Goal: Task Accomplishment & Management: Use online tool/utility

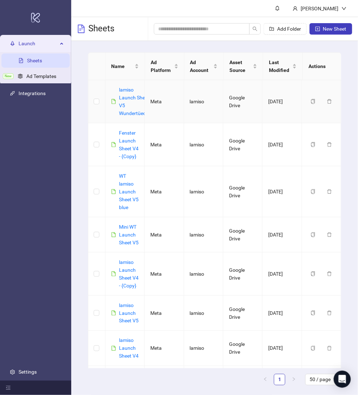
click at [123, 100] on div "lamiso Launch Sheet V5 Wundertüechli" at bounding box center [135, 101] width 32 height 31
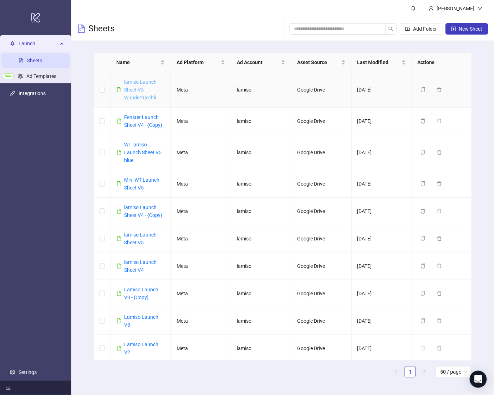
click at [141, 86] on link "lamiso Launch Sheet V5 Wundertüechli" at bounding box center [140, 89] width 32 height 21
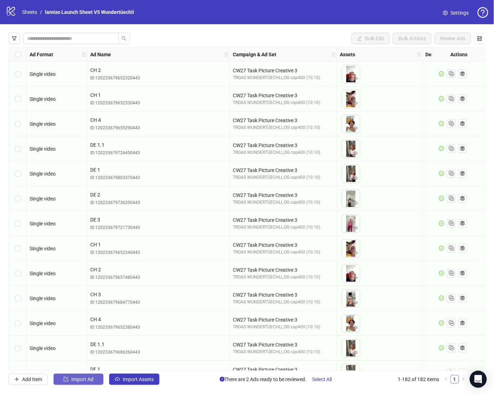
click at [87, 380] on span "Import Ad" at bounding box center [82, 380] width 22 height 6
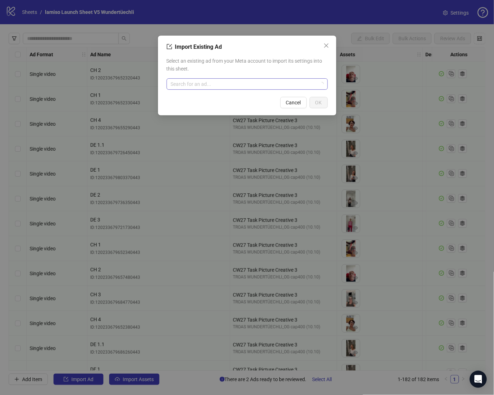
click at [188, 80] on input "search" at bounding box center [244, 84] width 146 height 11
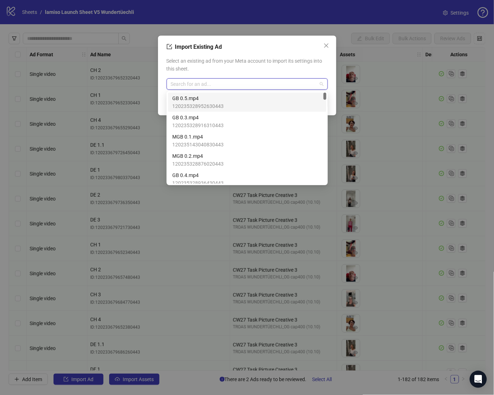
click at [233, 47] on div "Import Existing Ad" at bounding box center [246, 47] width 161 height 9
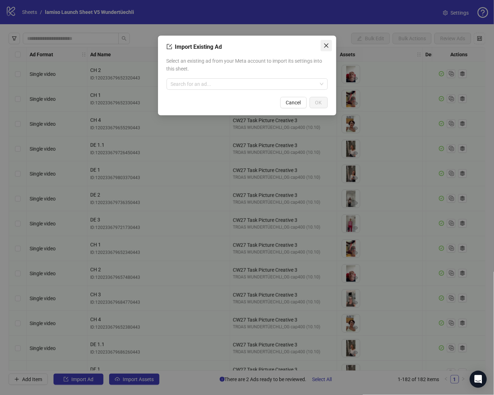
click at [329, 47] on icon "close" at bounding box center [326, 46] width 6 height 6
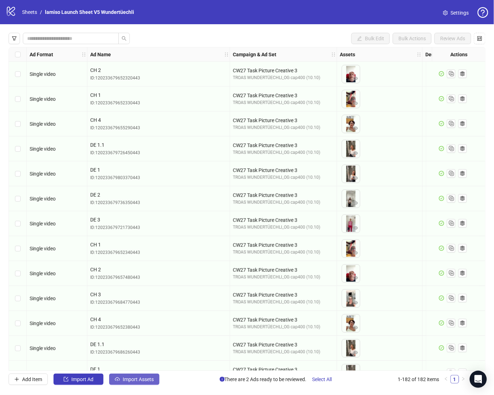
click at [137, 378] on span "Import Assets" at bounding box center [138, 380] width 31 height 6
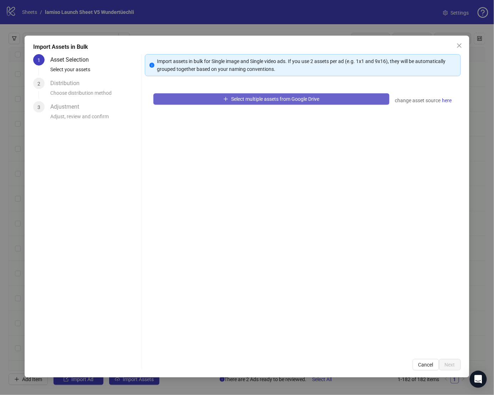
click at [257, 104] on button "Select multiple assets from Google Drive" at bounding box center [271, 98] width 236 height 11
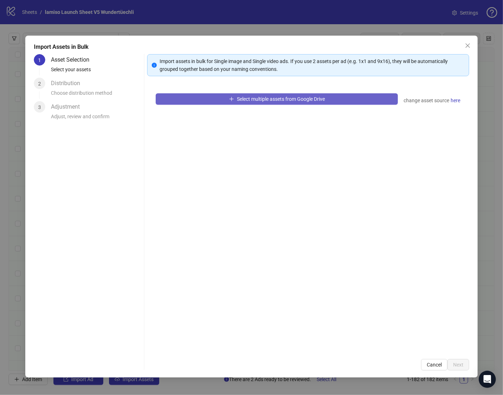
click at [201, 99] on button "Select multiple assets from Google Drive" at bounding box center [277, 98] width 242 height 11
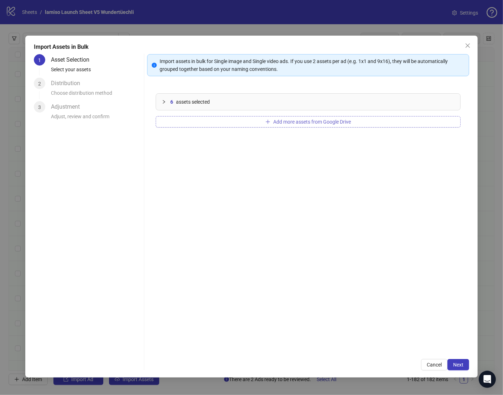
click at [238, 116] on button "Add more assets from Google Drive" at bounding box center [308, 121] width 305 height 11
click at [276, 127] on div "Add more assets from Google Drive" at bounding box center [308, 121] width 305 height 11
click at [279, 122] on span "Add more assets from Google Drive" at bounding box center [312, 122] width 78 height 6
click at [464, 368] on button "Next" at bounding box center [459, 364] width 22 height 11
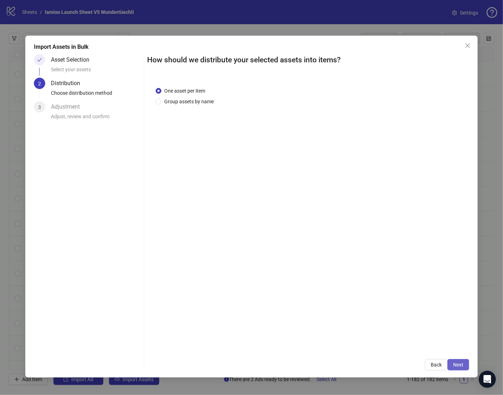
click at [462, 366] on span "Next" at bounding box center [458, 365] width 10 height 6
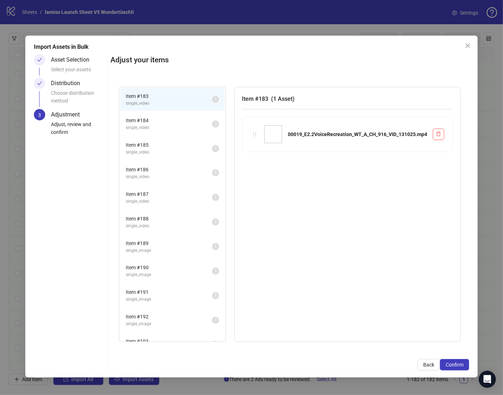
click at [462, 366] on span "Confirm" at bounding box center [455, 365] width 18 height 6
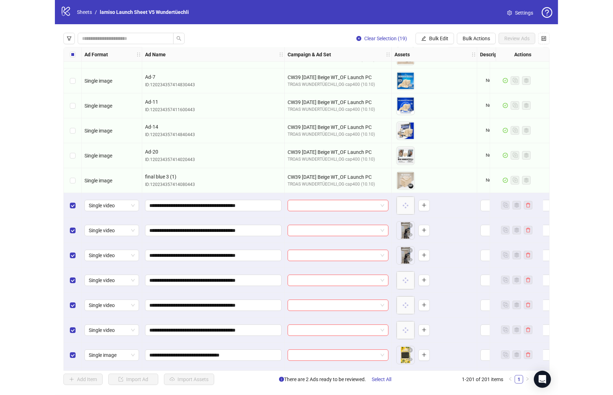
scroll to position [4387, 0]
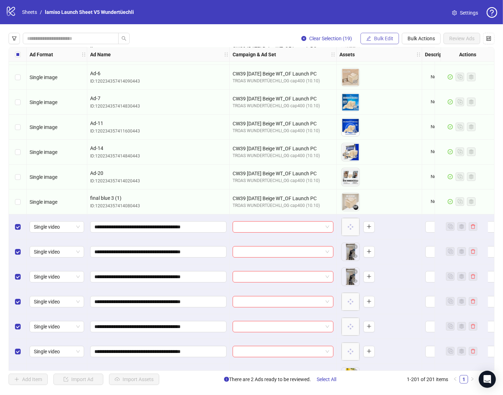
click at [383, 37] on span "Bulk Edit" at bounding box center [383, 39] width 19 height 6
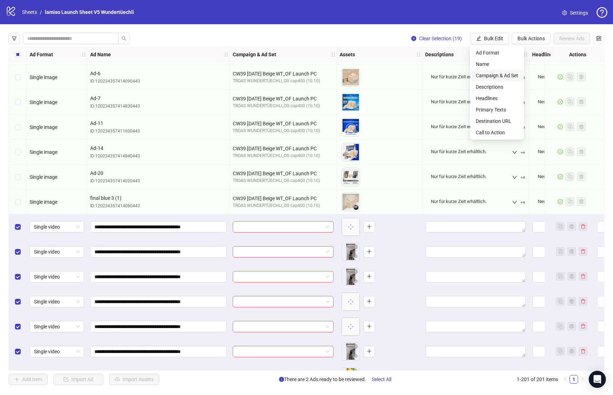
click at [497, 75] on span "Campaign & Ad Set" at bounding box center [497, 76] width 42 height 8
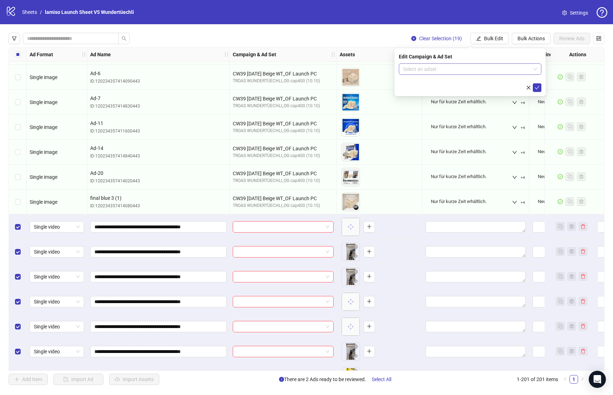
click at [514, 65] on input "search" at bounding box center [467, 69] width 128 height 11
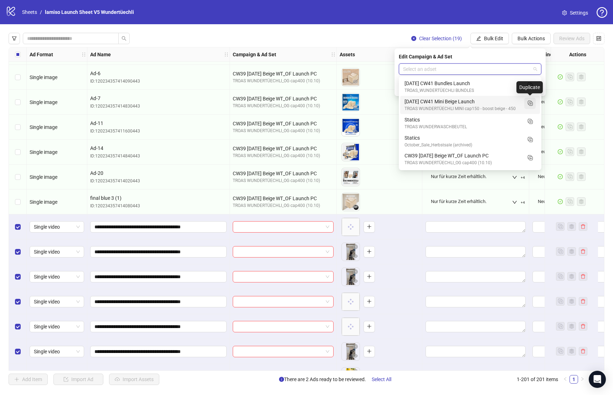
drag, startPoint x: 531, startPoint y: 85, endPoint x: 530, endPoint y: 106, distance: 20.7
click at [530, 106] on div "[DATE] CW41 Bundles Launch TROAS_WUNDERTÜECHLI BUNDLES [DATE] CW41 Mini Beige L…" at bounding box center [470, 141] width 140 height 127
click at [530, 106] on icon "Duplicate" at bounding box center [529, 102] width 7 height 7
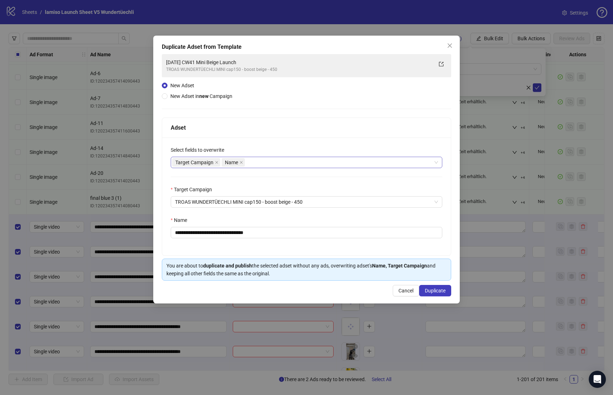
click at [267, 165] on div "Target Campaign Name" at bounding box center [302, 163] width 261 height 10
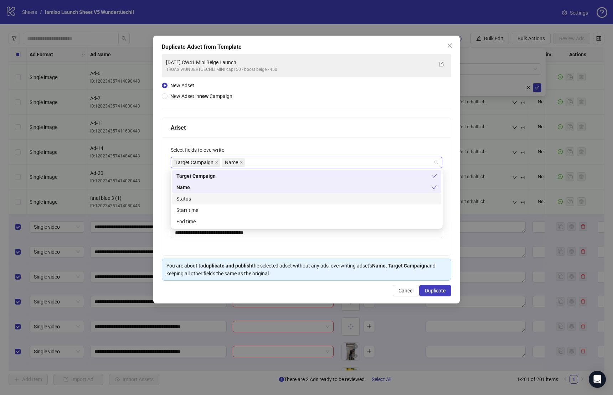
click at [237, 198] on div "Status" at bounding box center [306, 199] width 261 height 8
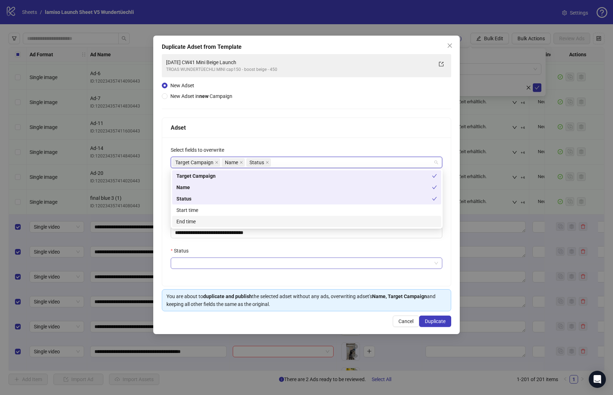
click at [215, 260] on input "Status" at bounding box center [303, 263] width 257 height 11
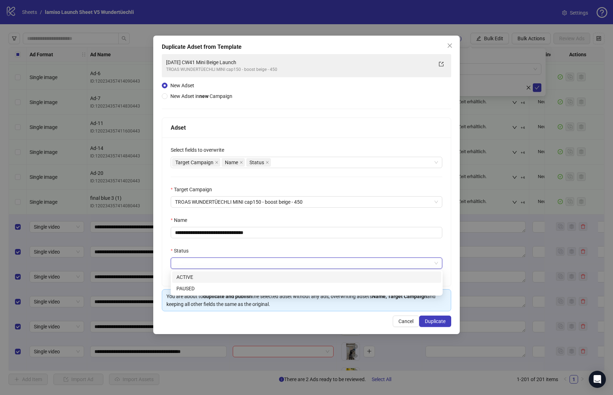
click at [204, 279] on div "ACTIVE" at bounding box center [306, 277] width 261 height 8
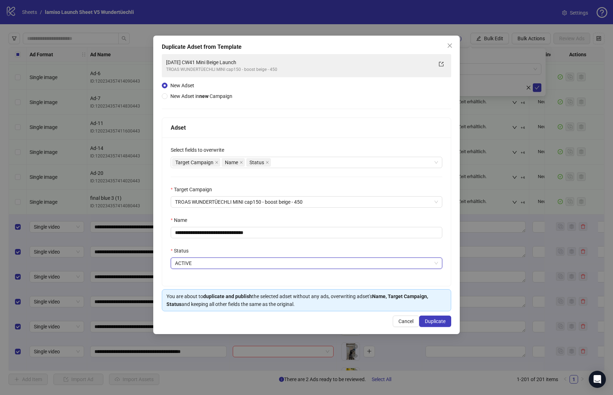
click at [217, 208] on div "**********" at bounding box center [306, 212] width 289 height 149
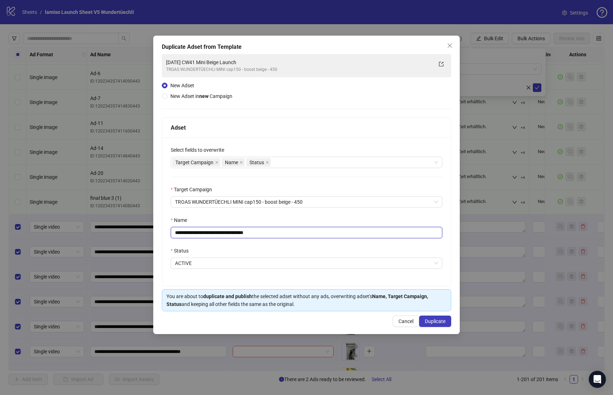
click at [179, 232] on input "**********" at bounding box center [307, 232] width 272 height 11
drag, startPoint x: 191, startPoint y: 232, endPoint x: 169, endPoint y: 232, distance: 22.8
click at [169, 232] on div "**********" at bounding box center [306, 212] width 289 height 149
click at [186, 229] on input "**********" at bounding box center [307, 232] width 272 height 11
click at [194, 234] on input "**********" at bounding box center [307, 232] width 272 height 11
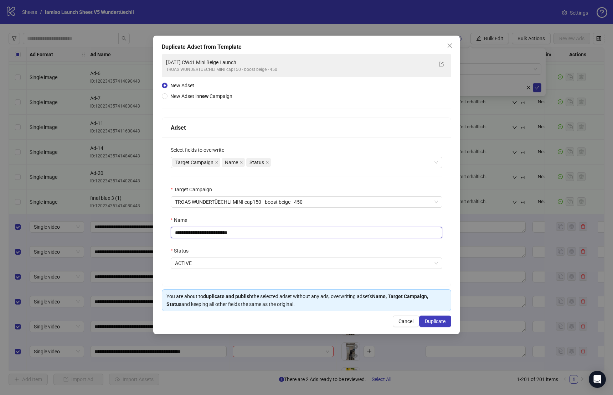
click at [194, 234] on input "**********" at bounding box center [307, 232] width 272 height 11
drag, startPoint x: 227, startPoint y: 233, endPoint x: 346, endPoint y: 233, distance: 119.4
click at [345, 233] on input "**********" at bounding box center [307, 232] width 272 height 11
click at [274, 263] on span "ACTIVE" at bounding box center [306, 263] width 263 height 11
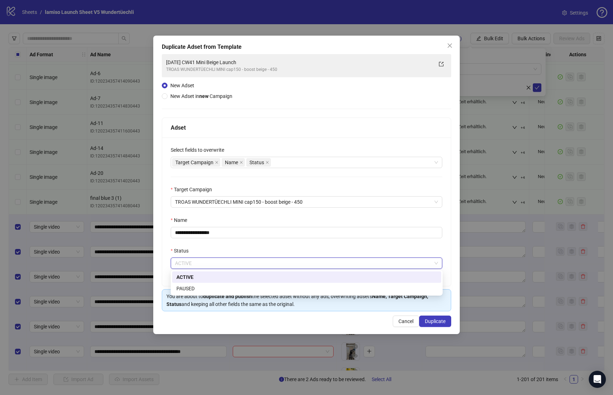
click at [277, 252] on div "Status" at bounding box center [307, 252] width 272 height 11
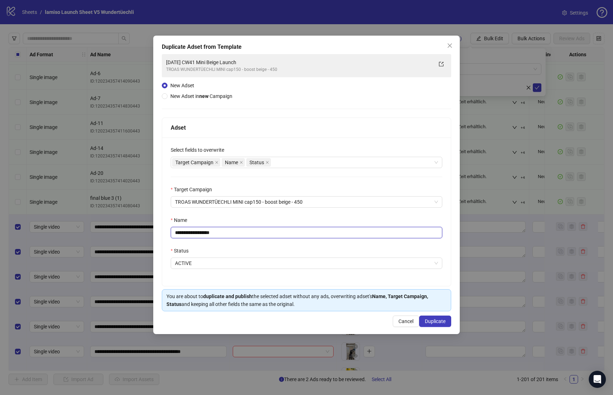
click at [270, 235] on input "**********" at bounding box center [307, 232] width 272 height 11
type input "**********"
click at [293, 221] on div "Name" at bounding box center [307, 221] width 272 height 11
click at [191, 203] on span "TROAS WUNDERTÜECHLI MINI cap150 - boost beige - 450" at bounding box center [306, 202] width 263 height 11
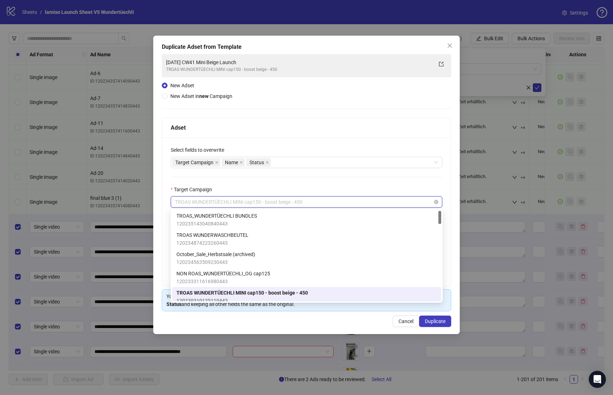
scroll to position [5, 0]
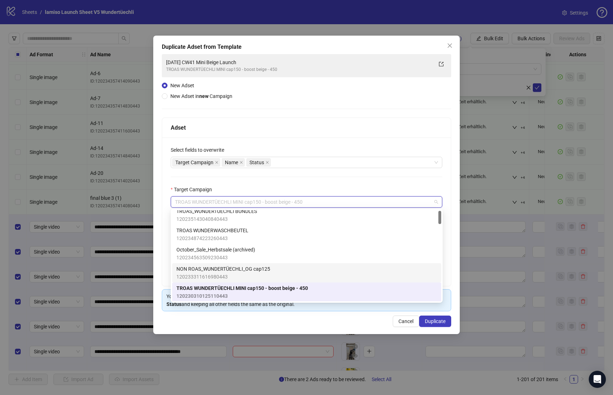
click at [268, 271] on span "NON ROAS_WUNDERTÜECHLI_OG cap125" at bounding box center [223, 269] width 94 height 8
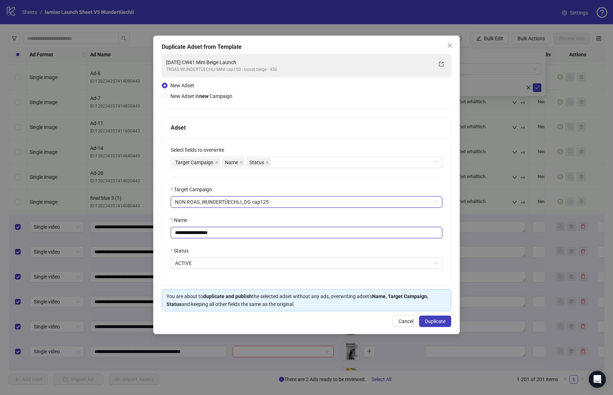
click at [268, 229] on input "**********" at bounding box center [307, 232] width 272 height 11
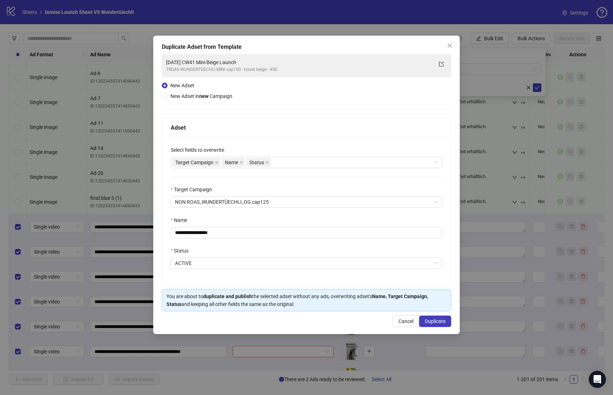
click at [247, 250] on div "Status" at bounding box center [307, 252] width 272 height 11
click at [294, 239] on div "**********" at bounding box center [306, 212] width 289 height 149
click at [298, 227] on input "**********" at bounding box center [307, 232] width 272 height 11
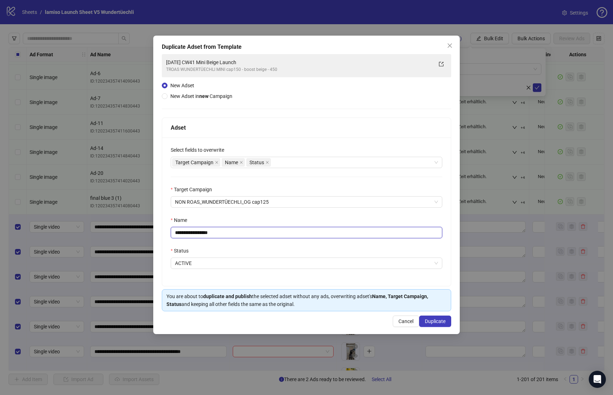
click at [298, 227] on input "**********" at bounding box center [307, 232] width 272 height 11
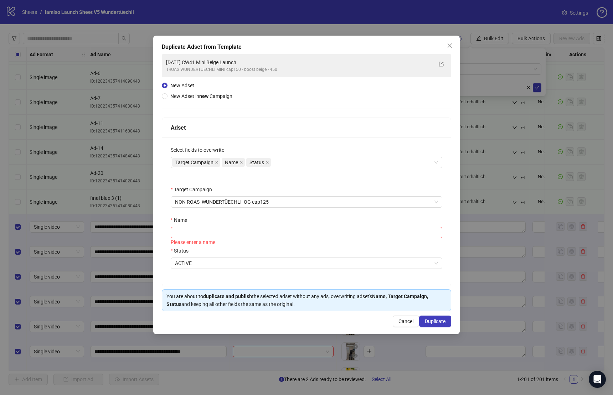
click at [408, 240] on div "Please enter a name" at bounding box center [307, 242] width 272 height 8
click at [398, 243] on div "Please enter a name" at bounding box center [307, 242] width 272 height 8
click at [398, 223] on div "Name" at bounding box center [307, 221] width 272 height 11
click at [302, 223] on div "Name" at bounding box center [307, 221] width 272 height 11
click at [299, 228] on input "Name" at bounding box center [307, 232] width 272 height 11
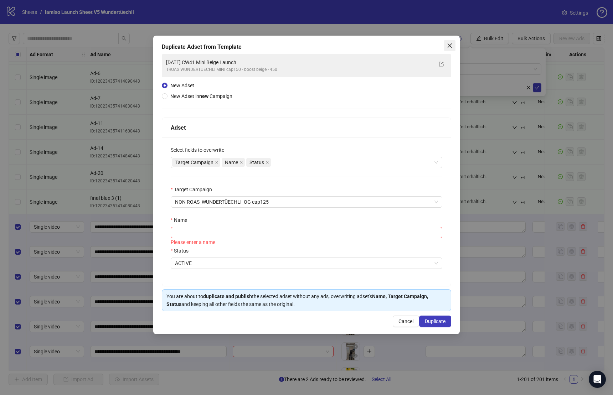
click at [446, 47] on span "Close" at bounding box center [449, 46] width 11 height 6
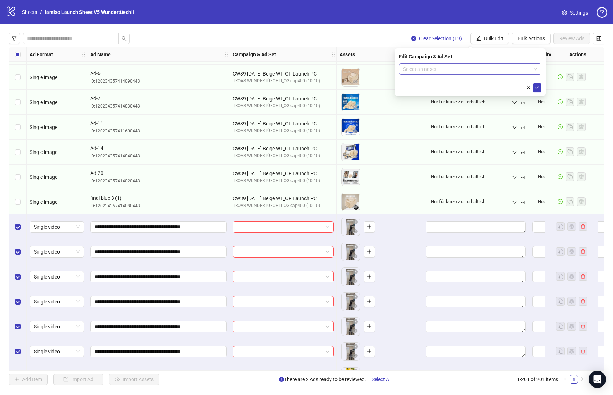
click at [466, 73] on input "search" at bounding box center [467, 69] width 128 height 11
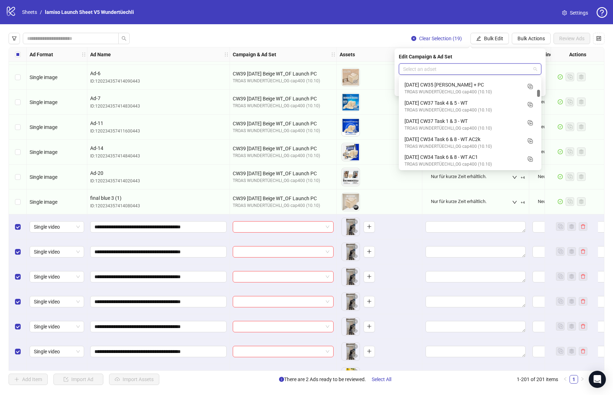
scroll to position [203, 0]
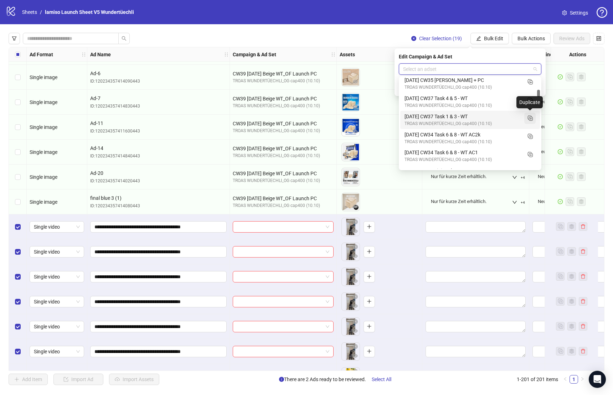
click at [531, 119] on icon "Duplicate" at bounding box center [529, 117] width 7 height 7
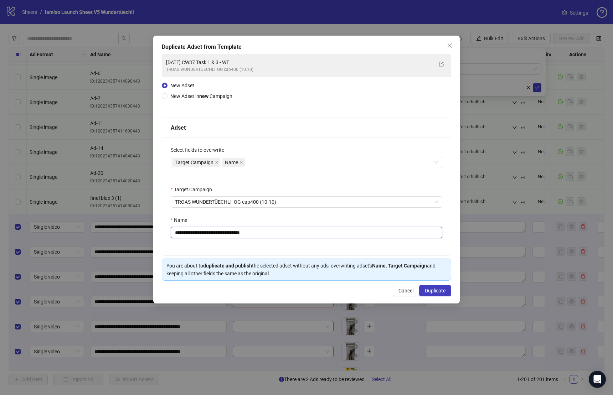
click at [209, 233] on input "**********" at bounding box center [307, 232] width 272 height 11
drag, startPoint x: 209, startPoint y: 232, endPoint x: 273, endPoint y: 225, distance: 64.2
click at [271, 226] on div "**********" at bounding box center [307, 227] width 272 height 22
drag, startPoint x: 195, startPoint y: 231, endPoint x: 283, endPoint y: 228, distance: 88.4
click at [283, 228] on input "**********" at bounding box center [307, 232] width 272 height 11
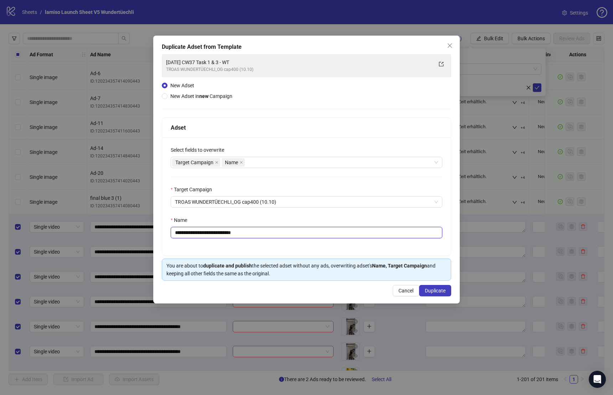
click at [269, 227] on input "**********" at bounding box center [307, 232] width 272 height 11
click at [259, 236] on input "**********" at bounding box center [307, 232] width 272 height 11
drag, startPoint x: 259, startPoint y: 229, endPoint x: 196, endPoint y: 230, distance: 63.1
click at [196, 230] on input "**********" at bounding box center [307, 232] width 272 height 11
type input "**********"
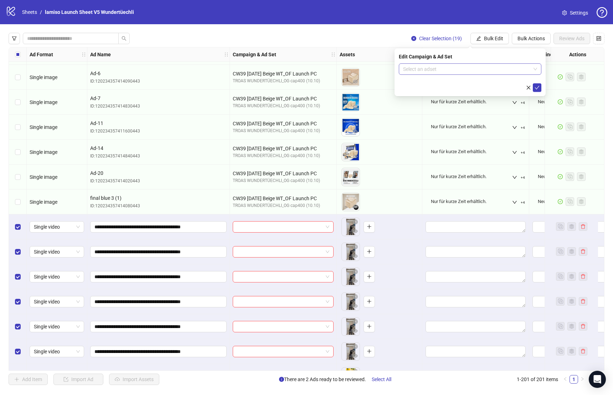
click at [454, 70] on input "search" at bounding box center [467, 69] width 128 height 11
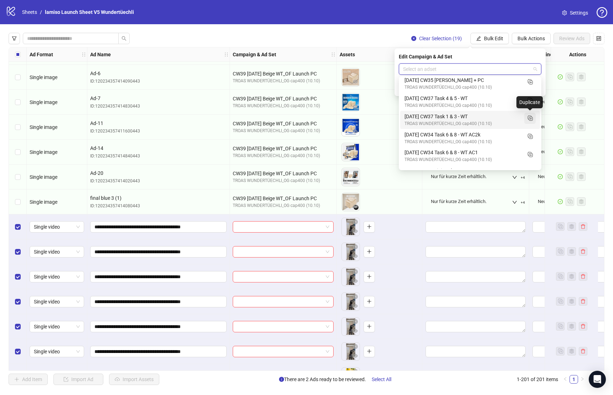
click at [530, 118] on icon "Duplicate" at bounding box center [529, 117] width 7 height 7
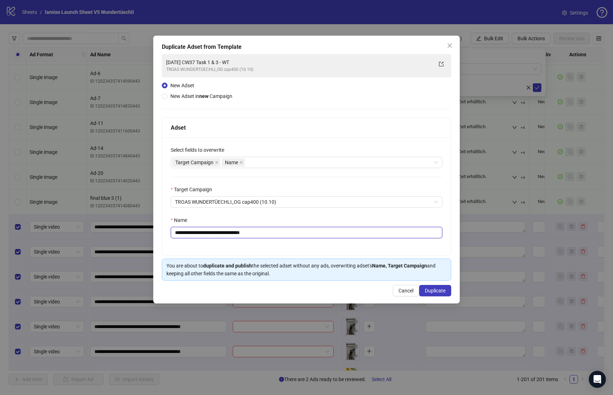
click at [181, 233] on input "**********" at bounding box center [307, 232] width 272 height 11
click at [185, 231] on input "**********" at bounding box center [307, 232] width 272 height 11
drag, startPoint x: 203, startPoint y: 232, endPoint x: 296, endPoint y: 232, distance: 92.7
click at [294, 232] on input "**********" at bounding box center [307, 232] width 272 height 11
click at [265, 159] on div "Target Campaign Name" at bounding box center [302, 163] width 261 height 10
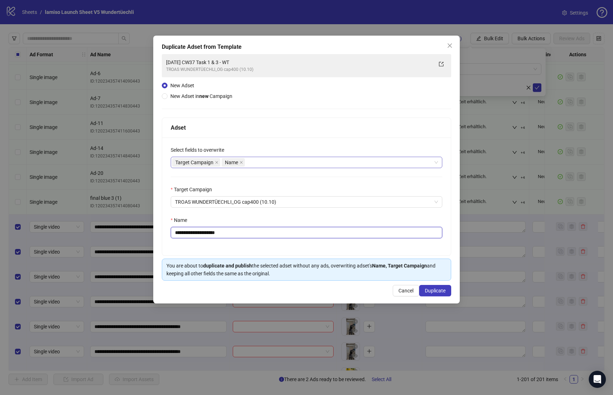
type input "**********"
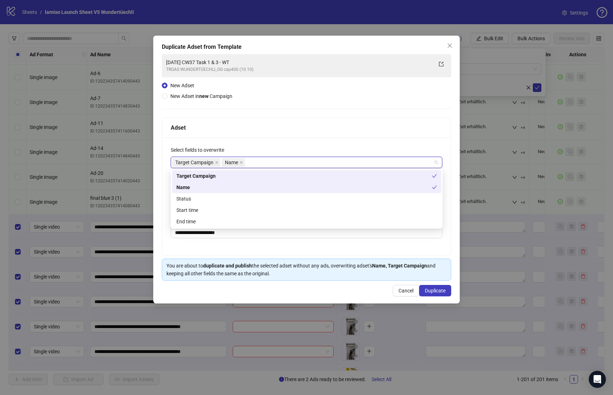
click at [231, 191] on div "Name" at bounding box center [304, 188] width 256 height 8
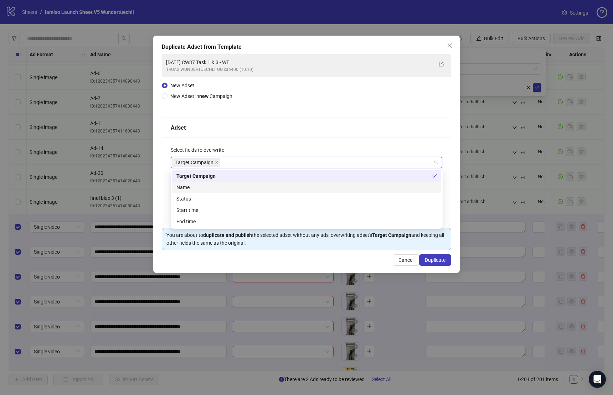
click at [231, 191] on div "Name" at bounding box center [306, 188] width 261 height 8
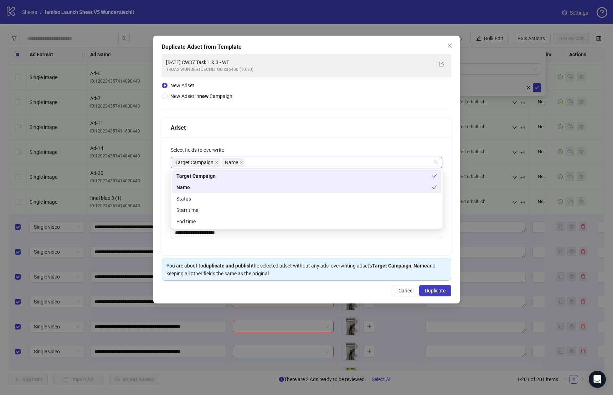
click at [227, 195] on div "Status" at bounding box center [306, 199] width 261 height 8
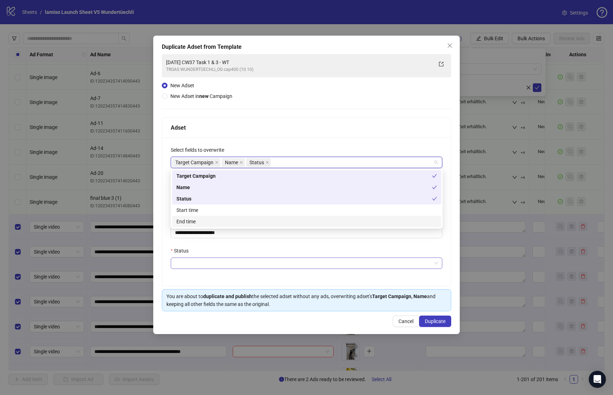
click at [196, 259] on input "Status" at bounding box center [303, 263] width 257 height 11
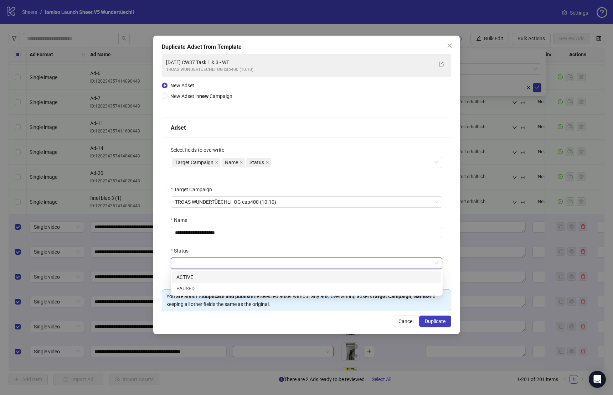
click at [191, 275] on div "ACTIVE" at bounding box center [306, 277] width 261 height 8
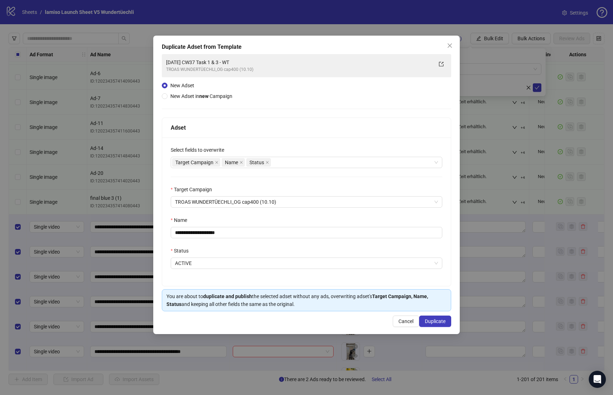
click at [219, 248] on div "Status" at bounding box center [307, 252] width 272 height 11
click at [270, 233] on input "**********" at bounding box center [307, 232] width 272 height 11
type input "**********"
click at [258, 213] on div "**********" at bounding box center [306, 212] width 289 height 149
click at [437, 321] on span "Duplicate" at bounding box center [435, 322] width 21 height 6
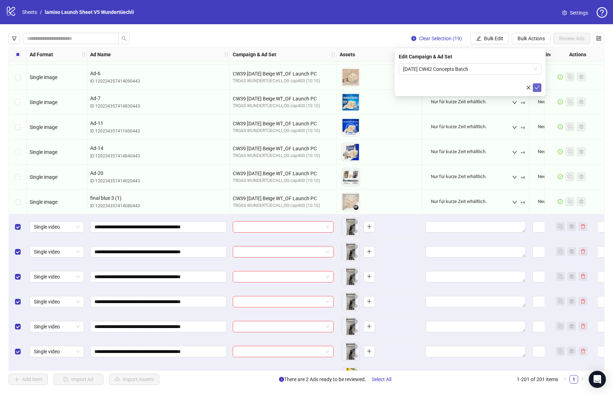
click at [535, 89] on icon "check" at bounding box center [537, 87] width 5 height 5
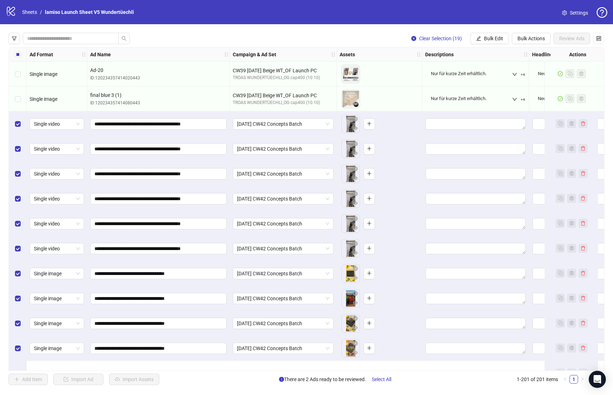
scroll to position [4438, 0]
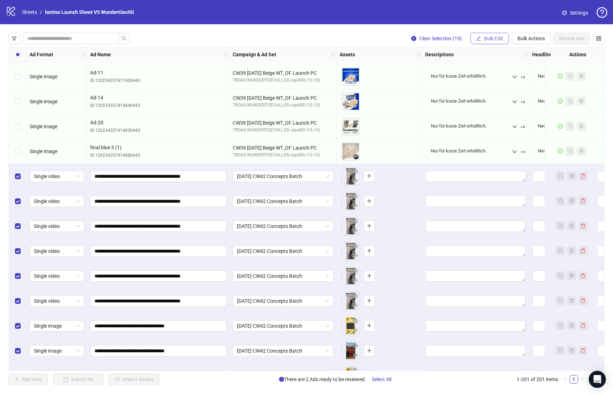
click at [499, 38] on span "Bulk Edit" at bounding box center [493, 39] width 19 height 6
click at [519, 39] on span "Bulk Actions" at bounding box center [530, 39] width 27 height 6
click at [535, 94] on span "Apply Template" at bounding box center [534, 98] width 34 height 8
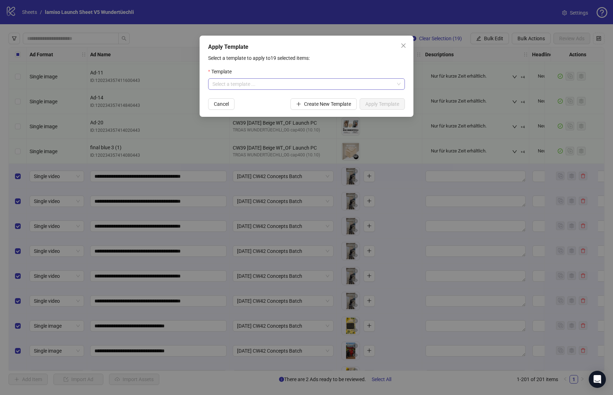
click at [299, 82] on input "search" at bounding box center [303, 84] width 182 height 11
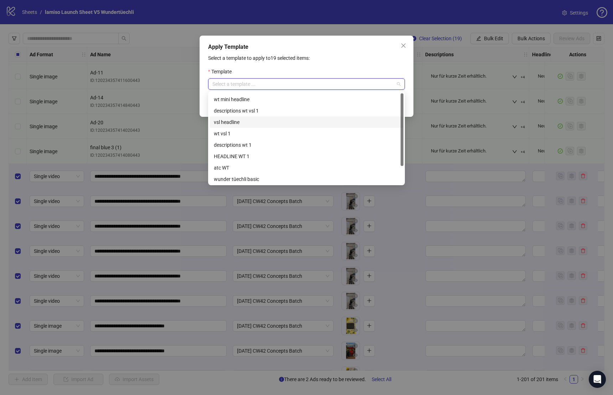
scroll to position [22, 0]
click at [268, 156] on div "HEADLINE WT 1" at bounding box center [306, 156] width 185 height 8
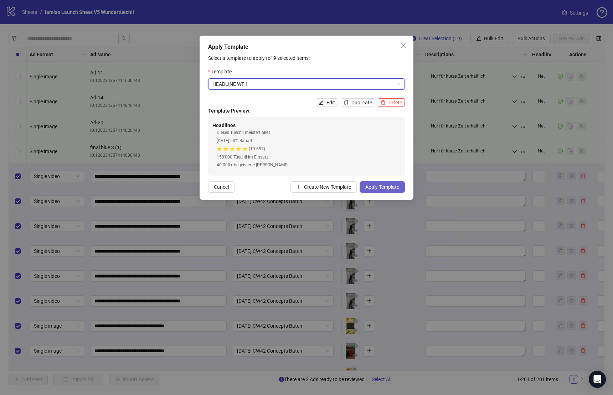
click at [388, 187] on span "Apply Template" at bounding box center [382, 187] width 34 height 6
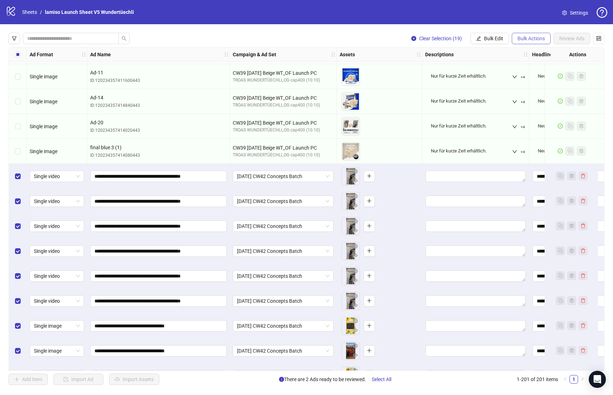
click at [532, 34] on button "Bulk Actions" at bounding box center [531, 38] width 39 height 11
click at [536, 97] on span "Apply Template" at bounding box center [534, 98] width 34 height 8
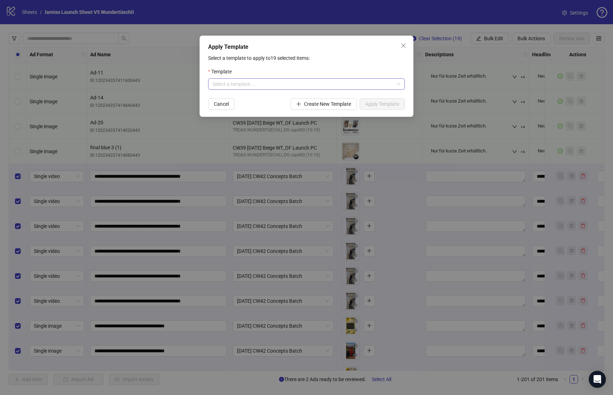
click at [326, 85] on input "search" at bounding box center [303, 84] width 182 height 11
click at [305, 48] on div "Apply Template" at bounding box center [306, 47] width 197 height 9
click at [314, 90] on form "Template Select a template ... Cancel Create New Template Apply Template" at bounding box center [306, 89] width 197 height 42
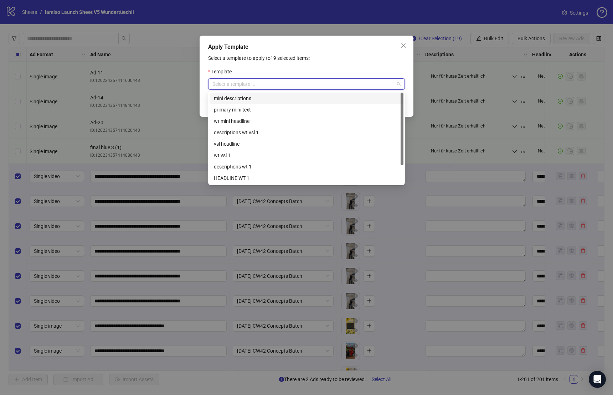
click at [317, 82] on input "search" at bounding box center [303, 84] width 182 height 11
click at [274, 175] on div "wunder tüechli basic" at bounding box center [306, 179] width 185 height 8
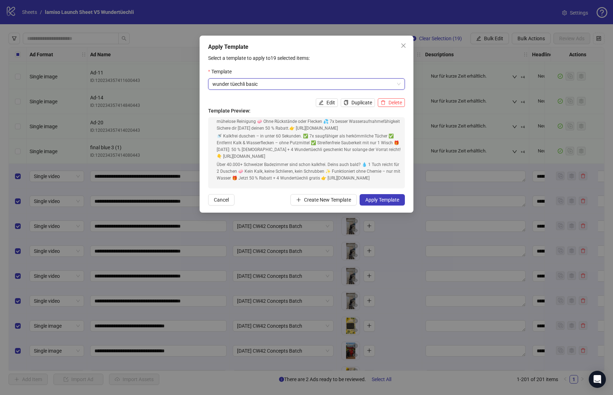
scroll to position [81, 0]
click at [373, 204] on button "Apply Template" at bounding box center [382, 199] width 45 height 11
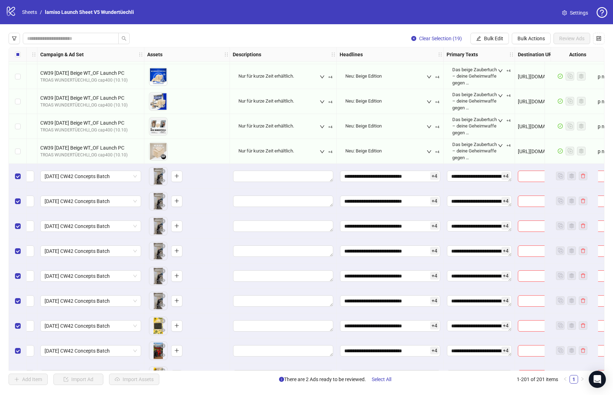
scroll to position [4438, 291]
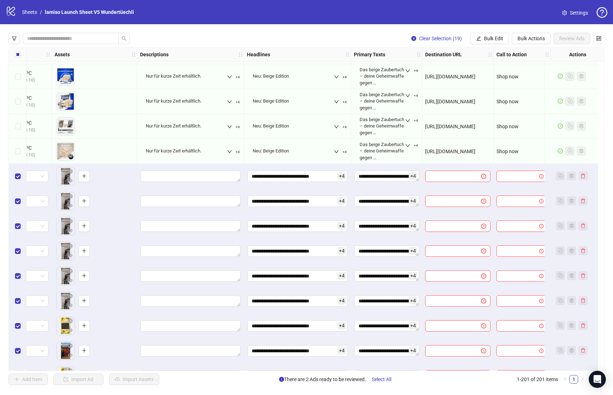
click at [409, 172] on span "+ 4" at bounding box center [413, 176] width 9 height 8
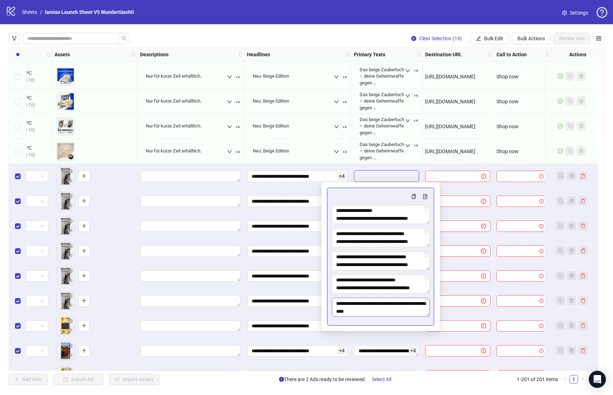
scroll to position [102, 0]
click at [422, 367] on div at bounding box center [457, 375] width 71 height 25
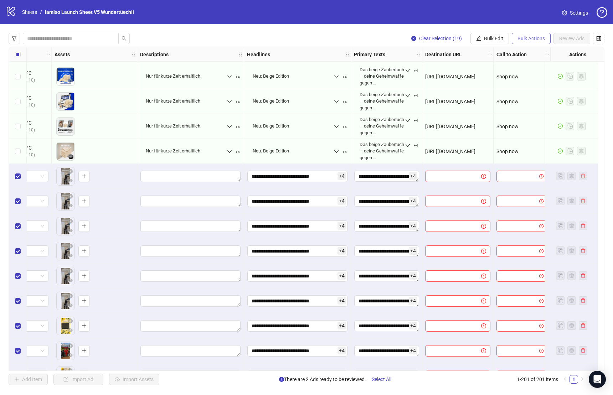
click at [526, 37] on span "Bulk Actions" at bounding box center [530, 39] width 27 height 6
click at [504, 40] on button "Bulk Edit" at bounding box center [489, 38] width 38 height 11
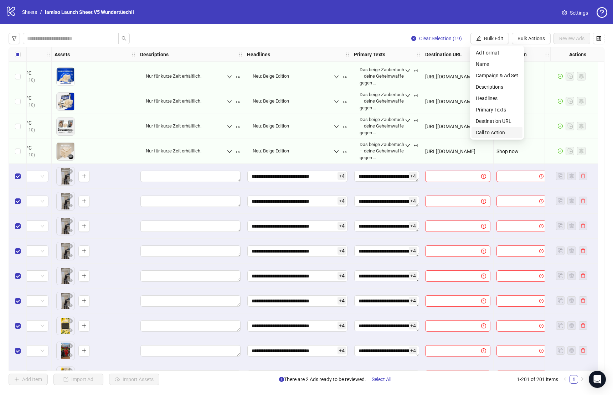
click at [500, 132] on span "Call to Action" at bounding box center [497, 133] width 42 height 8
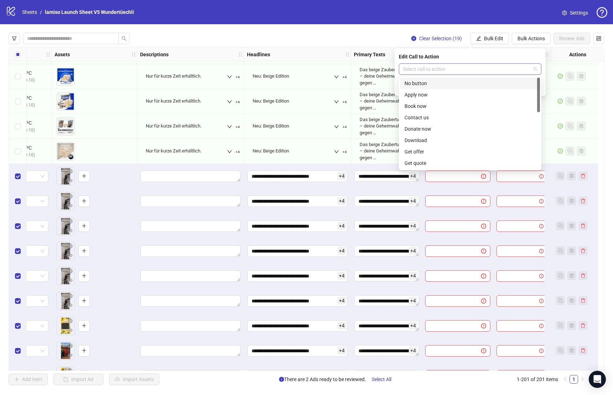
click at [481, 74] on div "Select call to action" at bounding box center [470, 68] width 143 height 11
click at [449, 106] on div "Shop now" at bounding box center [469, 106] width 131 height 8
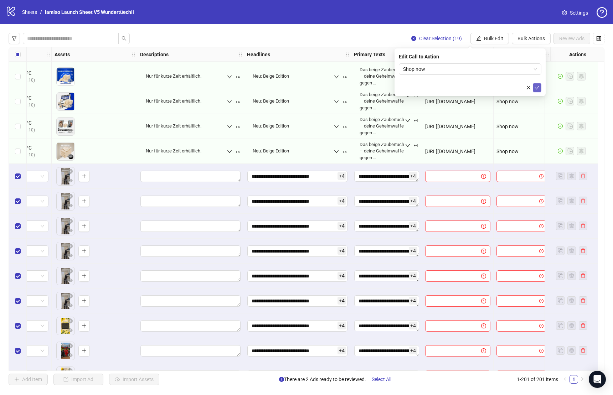
click at [537, 85] on icon "check" at bounding box center [537, 87] width 5 height 5
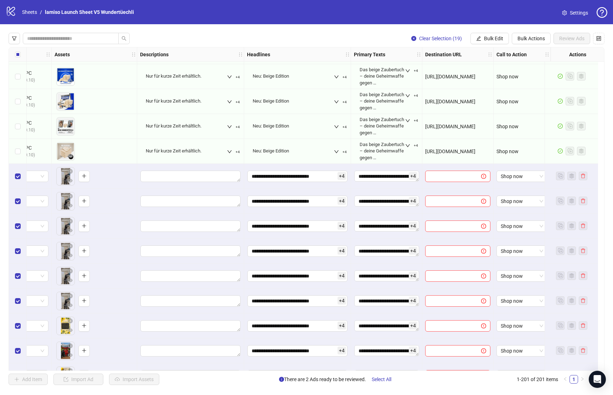
click at [437, 165] on div at bounding box center [457, 176] width 71 height 25
click at [494, 41] on span "Bulk Edit" at bounding box center [493, 39] width 19 height 6
click at [495, 135] on span "Call to Action" at bounding box center [497, 133] width 42 height 8
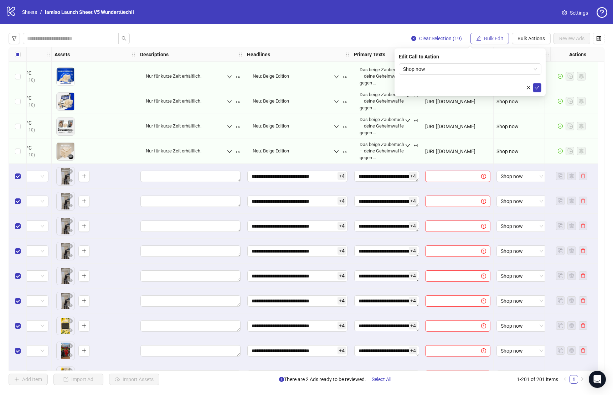
click at [488, 37] on span "Bulk Edit" at bounding box center [493, 39] width 19 height 6
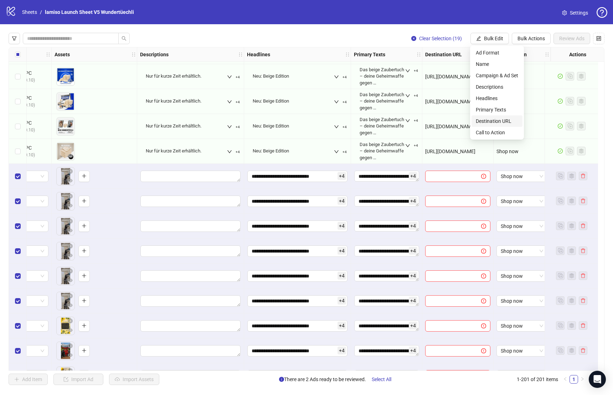
click at [496, 122] on span "Destination URL" at bounding box center [497, 121] width 42 height 8
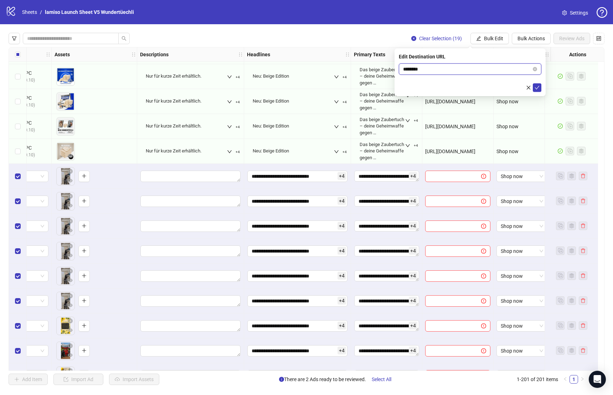
click at [430, 71] on input "********" at bounding box center [467, 69] width 128 height 8
paste input "**********"
click at [438, 84] on div at bounding box center [470, 87] width 143 height 9
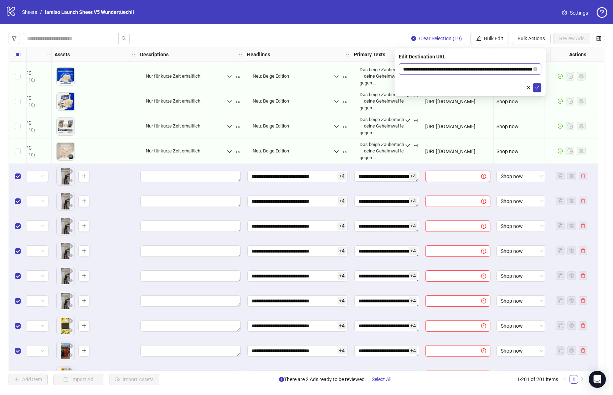
click at [448, 73] on span "**********" at bounding box center [470, 68] width 143 height 11
click at [448, 69] on input "**********" at bounding box center [467, 69] width 129 height 8
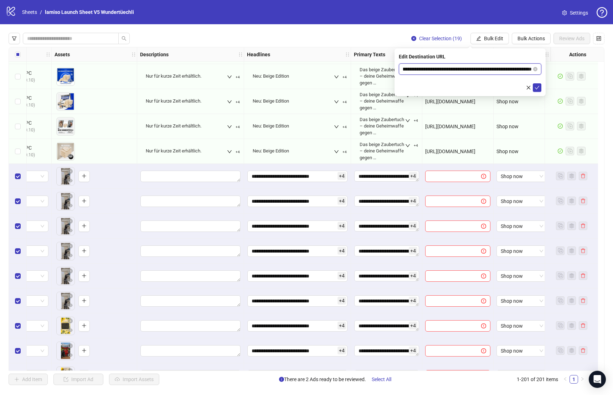
click at [448, 69] on input "**********" at bounding box center [467, 69] width 129 height 8
paste input "text"
type input "**********"
click at [428, 84] on div at bounding box center [470, 87] width 143 height 9
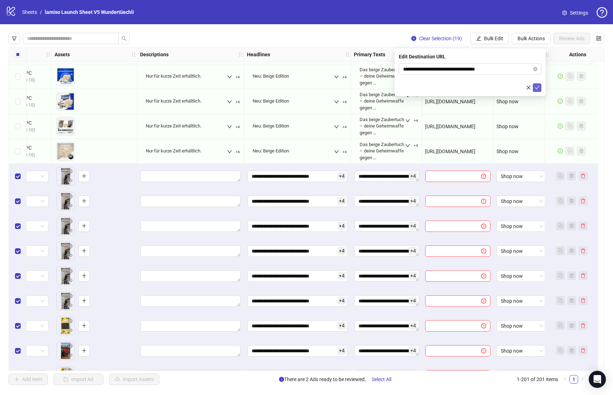
click at [539, 89] on icon "check" at bounding box center [537, 87] width 5 height 5
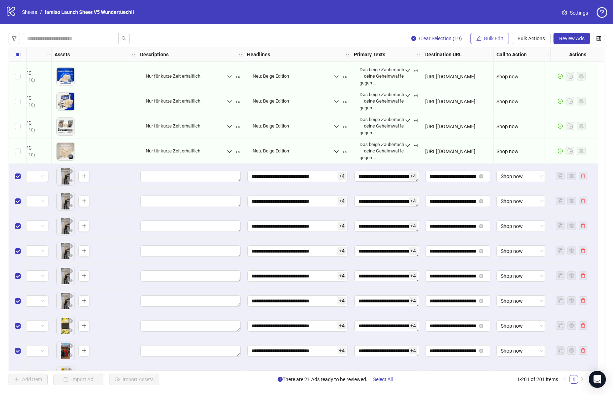
click at [497, 42] on button "Bulk Edit" at bounding box center [489, 38] width 38 height 11
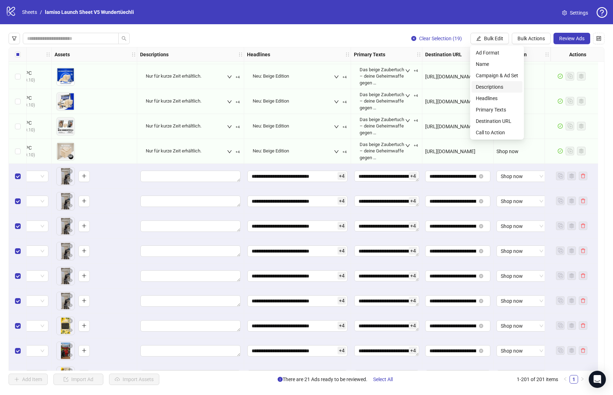
click at [496, 89] on span "Descriptions" at bounding box center [497, 87] width 42 height 8
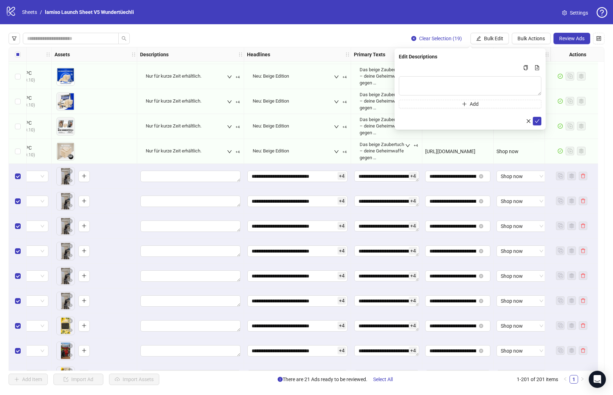
click at [487, 46] on div "Clear Selection (19) Bulk Edit Bulk Actions Review Ads Ad Format Ad Name Campai…" at bounding box center [306, 209] width 613 height 370
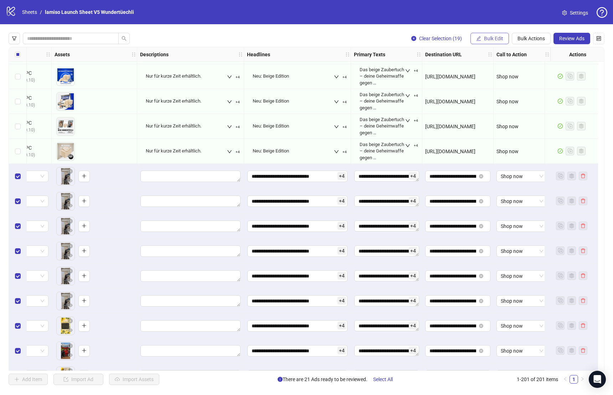
click at [490, 37] on span "Bulk Edit" at bounding box center [493, 39] width 19 height 6
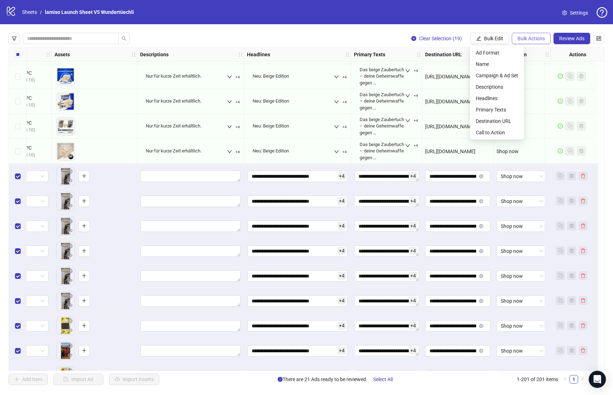
click at [528, 33] on button "Bulk Actions" at bounding box center [531, 38] width 39 height 11
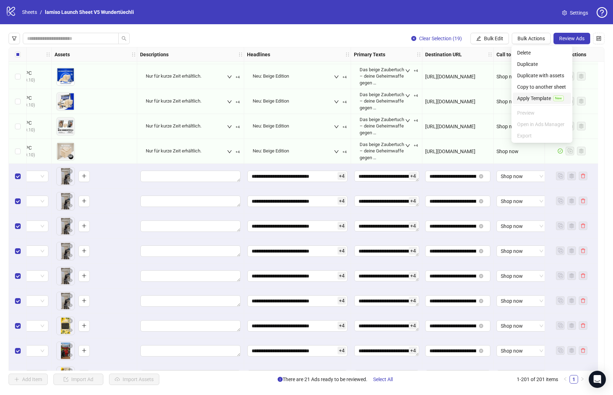
click at [533, 100] on span "Apply Template" at bounding box center [534, 98] width 34 height 8
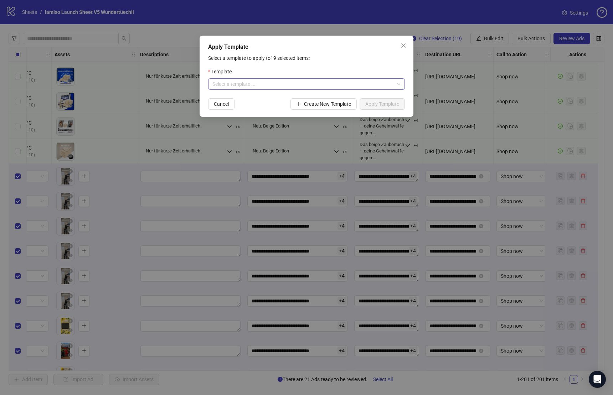
click at [352, 82] on input "search" at bounding box center [303, 84] width 182 height 11
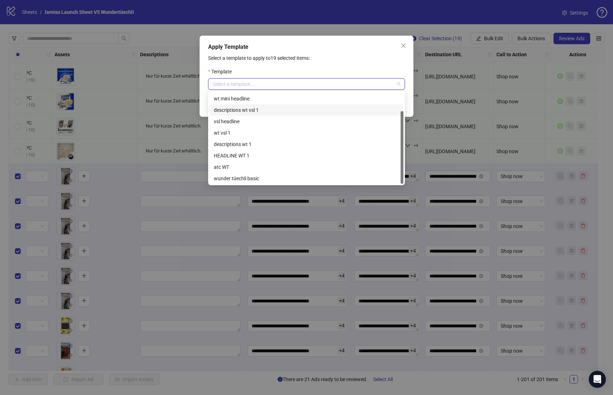
scroll to position [22, 0]
click at [275, 143] on div "descriptions wt 1" at bounding box center [306, 144] width 185 height 8
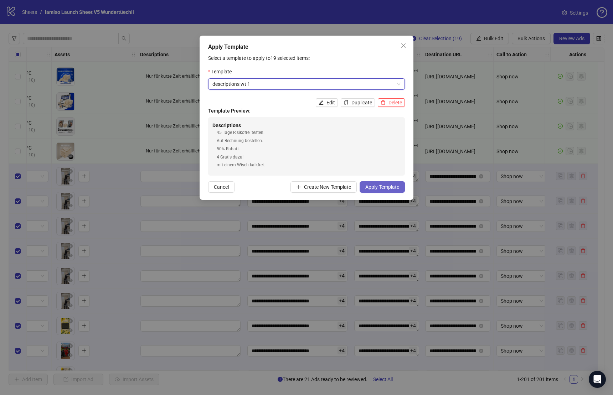
click at [384, 187] on span "Apply Template" at bounding box center [382, 187] width 34 height 6
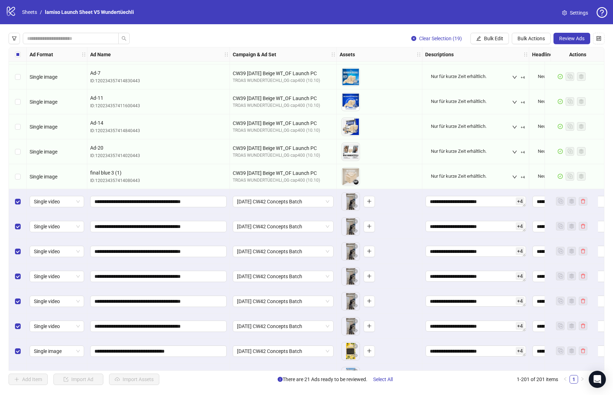
scroll to position [4410, 0]
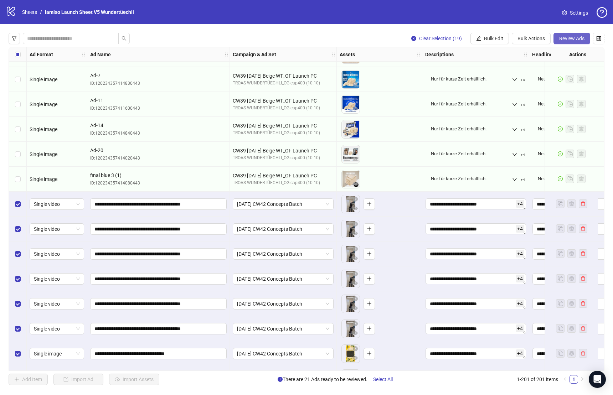
click at [574, 39] on span "Review Ads" at bounding box center [571, 39] width 25 height 6
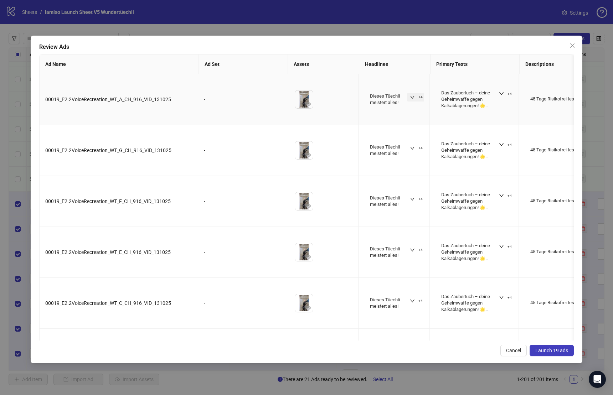
click at [412, 96] on icon "down" at bounding box center [412, 97] width 5 height 5
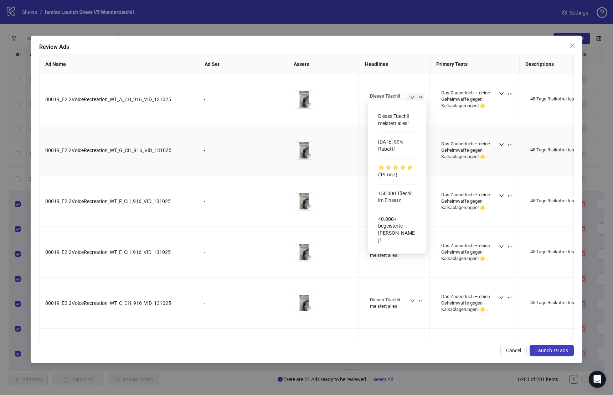
click at [335, 140] on div "To pick up a draggable item, press the space bar. While dragging, use the arrow…" at bounding box center [323, 150] width 60 height 22
click at [472, 141] on div "Das Zaubertuch – deine Geheimwaffe gegen Kalkablagerungen! 🌟 ✨ mühelose Reinigu…" at bounding box center [469, 151] width 57 height 20
click at [505, 141] on button "+4" at bounding box center [505, 145] width 19 height 9
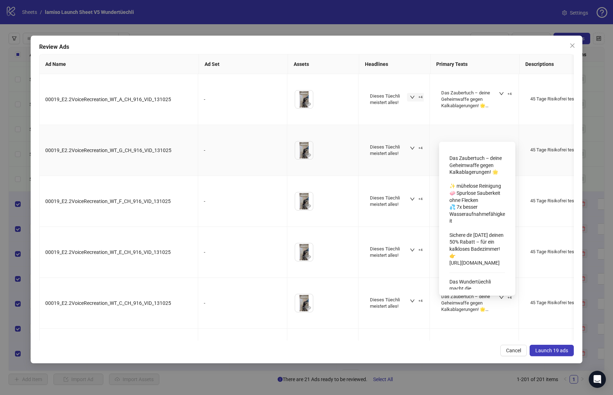
click at [481, 191] on div "Das Zaubertuch – deine Geheimwaffe gegen Kalkablagerungen! 🌟 ✨ mühelose Reinigu…" at bounding box center [477, 211] width 56 height 118
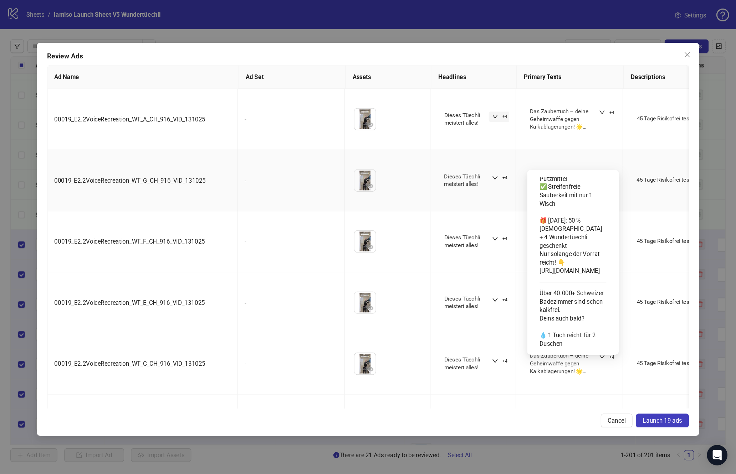
scroll to position [453, 0]
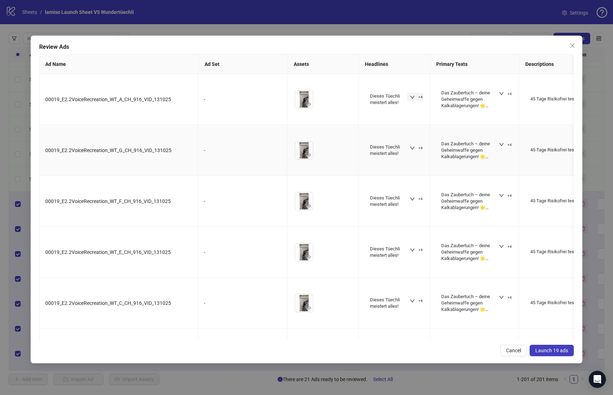
click at [421, 125] on td "Dieses Tüechli meistert alles! +4" at bounding box center [394, 150] width 71 height 51
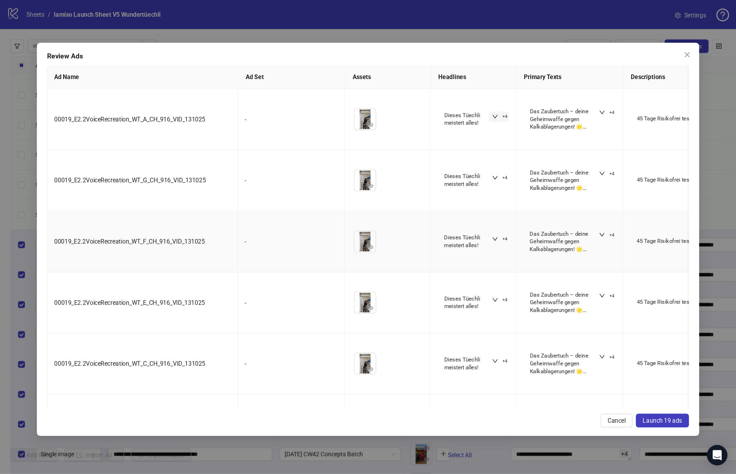
scroll to position [4410, 0]
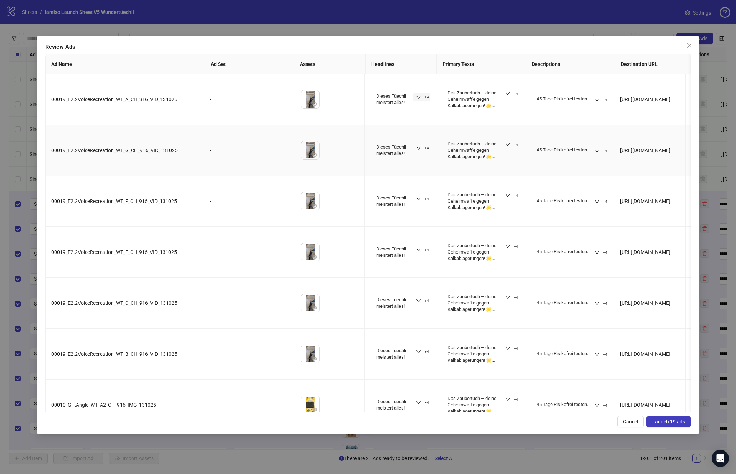
click at [511, 136] on div "Das Zaubertuch – deine Geheimwaffe gegen Kalkablagerungen! 🌟 ✨ mühelose Reinigu…" at bounding box center [480, 150] width 72 height 28
click at [510, 142] on icon "down" at bounding box center [507, 144] width 5 height 5
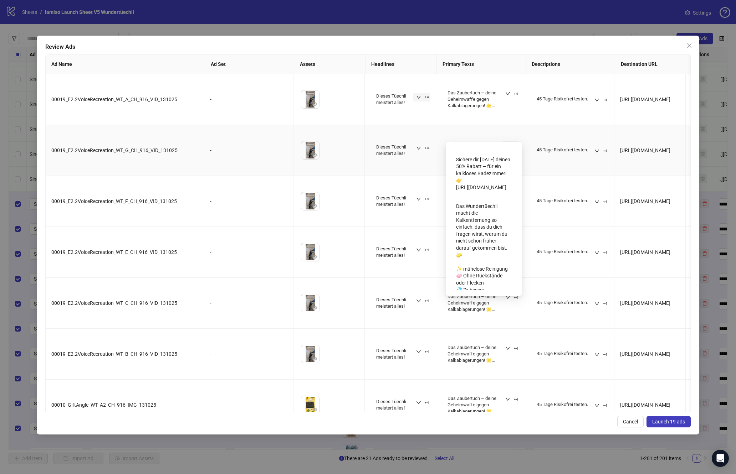
scroll to position [0, 0]
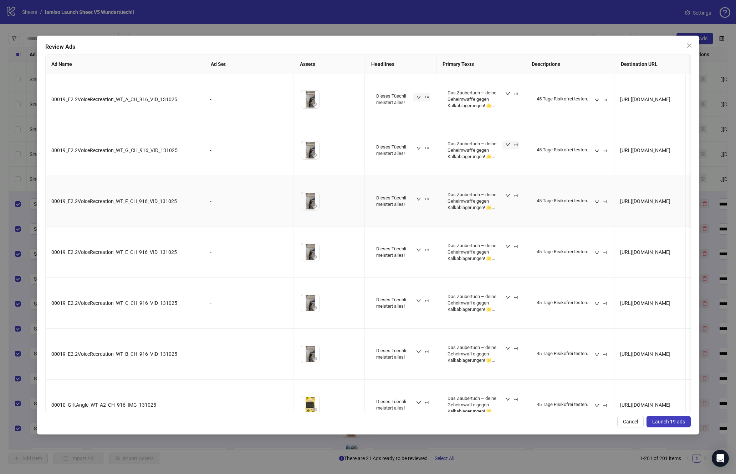
click at [553, 176] on td "45 Tage Risikofrei testen. +4" at bounding box center [569, 201] width 89 height 51
click at [482, 141] on div "Das Zaubertuch – deine Geheimwaffe gegen Kalkablagerungen! 🌟 ✨ mühelose Reinigu…" at bounding box center [475, 151] width 57 height 20
click at [509, 142] on icon "down" at bounding box center [507, 144] width 5 height 5
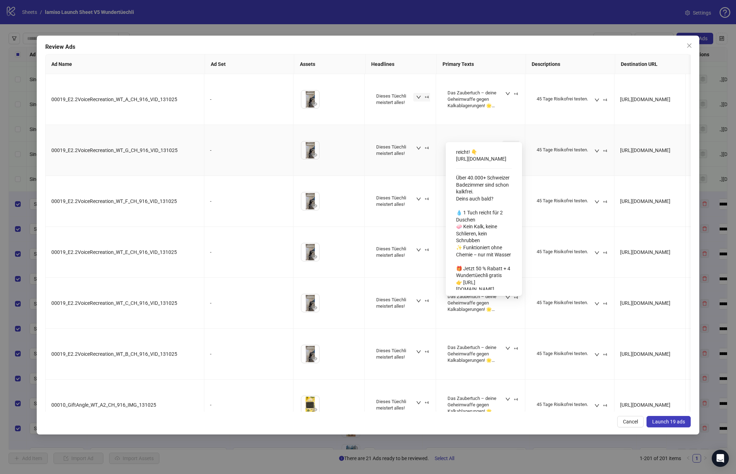
scroll to position [554, 0]
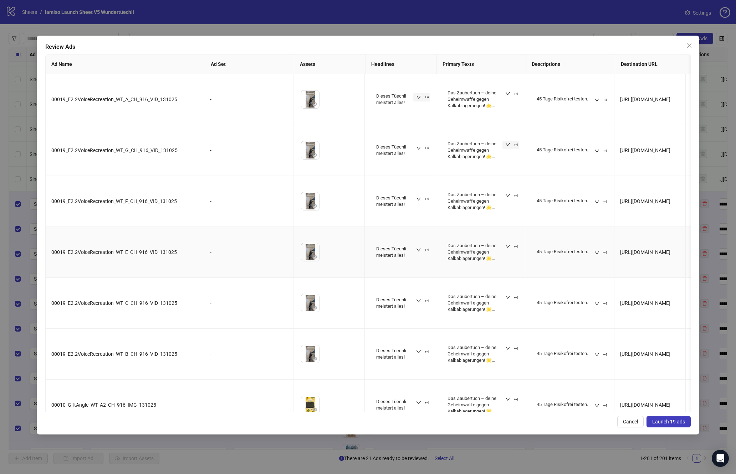
click at [529, 232] on td "45 Tage Risikofrei testen. +4" at bounding box center [569, 252] width 89 height 51
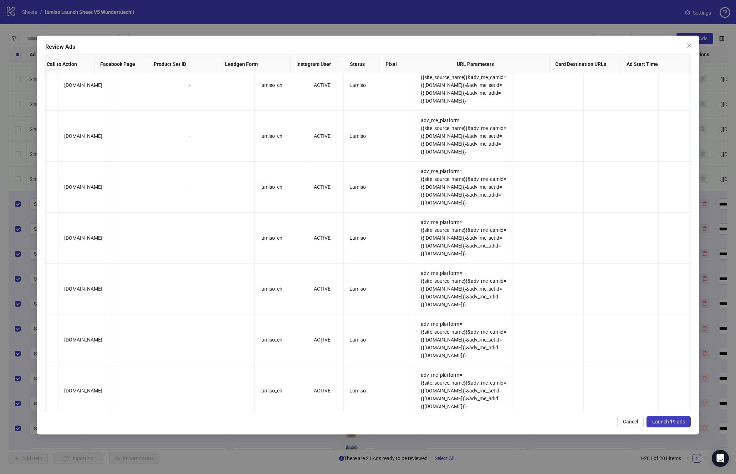
scroll to position [0, 831]
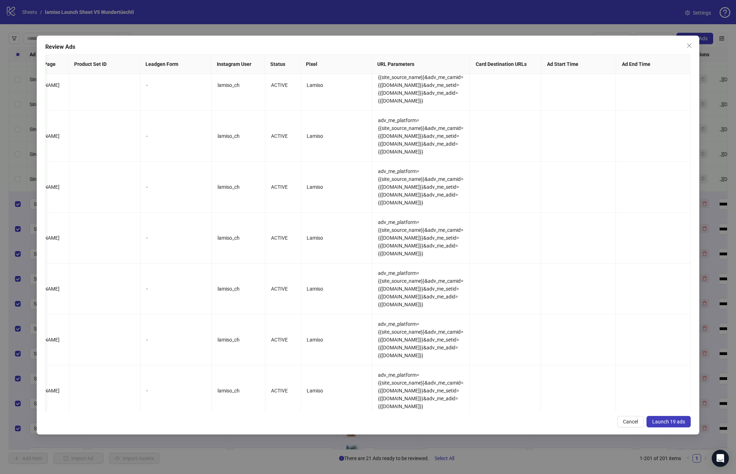
click at [640, 423] on span "Launch 19 ads" at bounding box center [668, 422] width 33 height 6
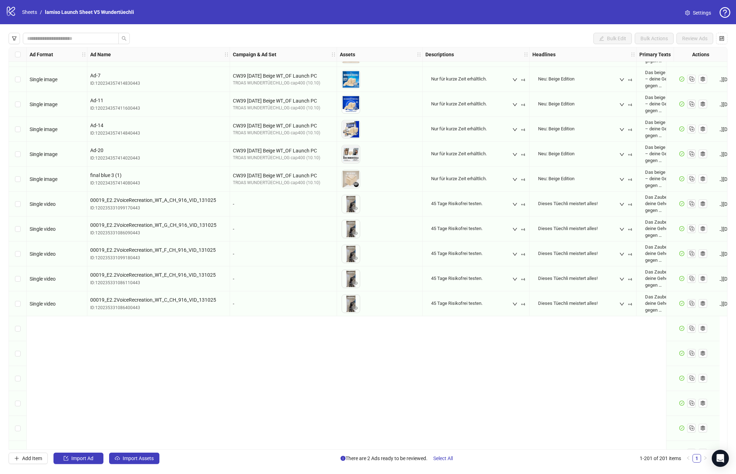
scroll to position [4628, 0]
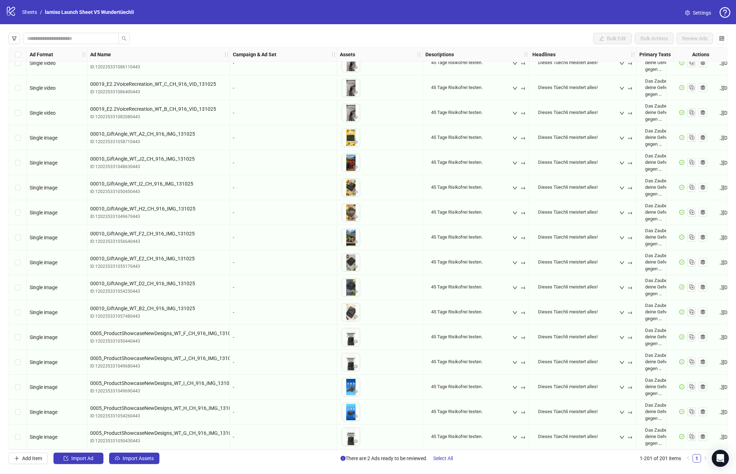
click at [59, 30] on div "Bulk Edit Bulk Actions Review Ads Ad Format Ad Name Campaign & Ad Set Assets De…" at bounding box center [368, 248] width 736 height 449
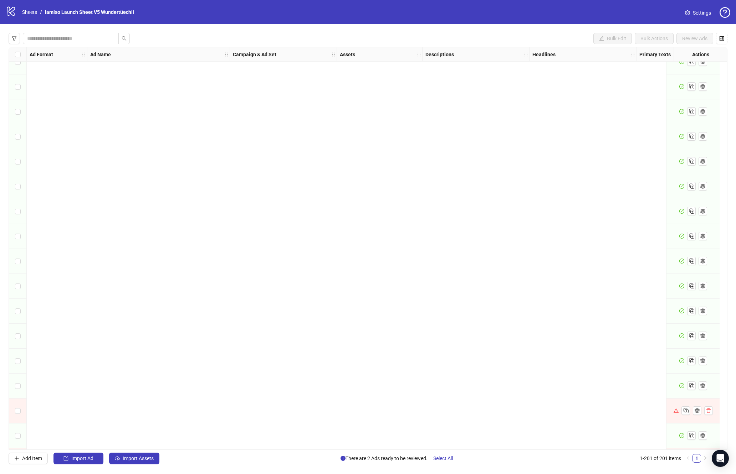
scroll to position [1368, 0]
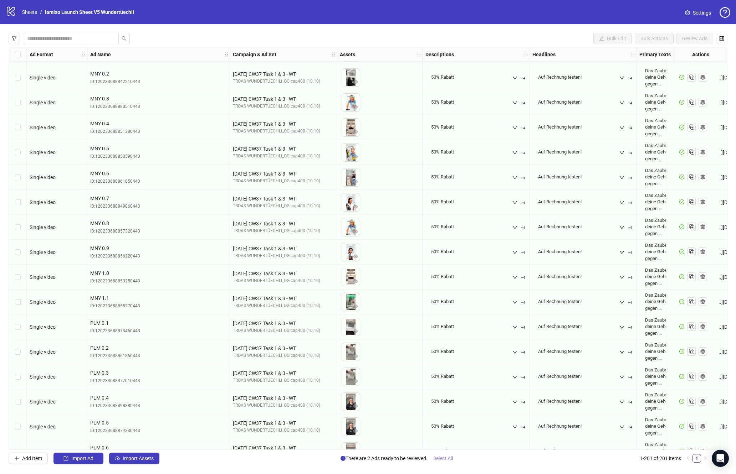
click at [445, 455] on button "Select All" at bounding box center [442, 458] width 31 height 11
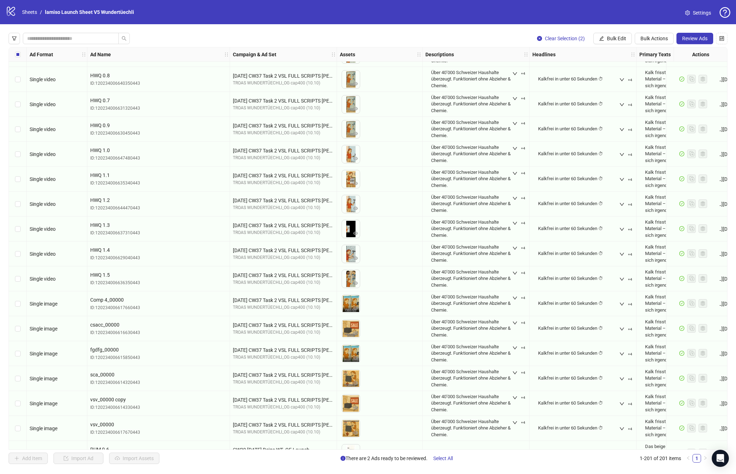
scroll to position [3488, 0]
click at [19, 39] on button "button" at bounding box center [14, 38] width 11 height 11
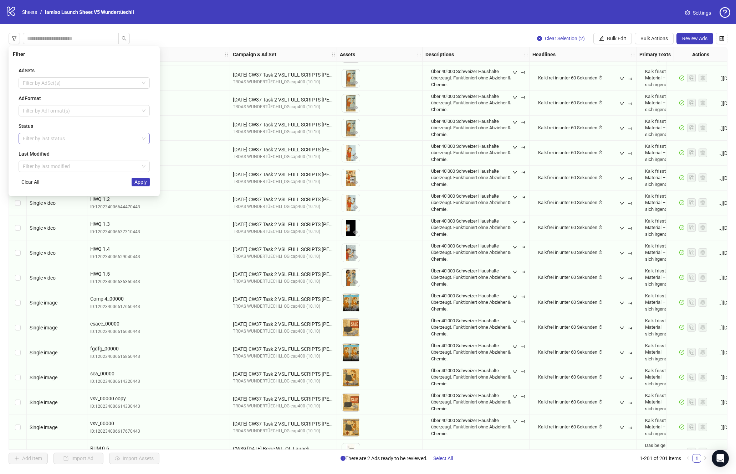
click at [54, 140] on div at bounding box center [80, 139] width 121 height 10
click at [51, 153] on div "Draft" at bounding box center [84, 152] width 120 height 8
click at [110, 176] on div "Error" at bounding box center [84, 175] width 120 height 8
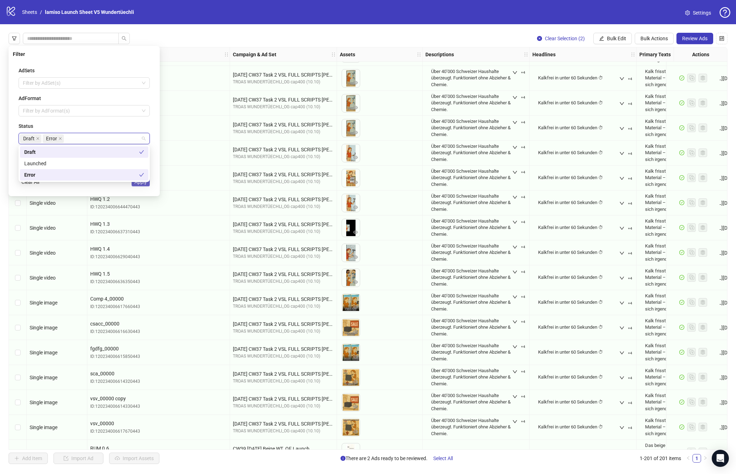
click at [144, 183] on span "Apply" at bounding box center [140, 182] width 12 height 6
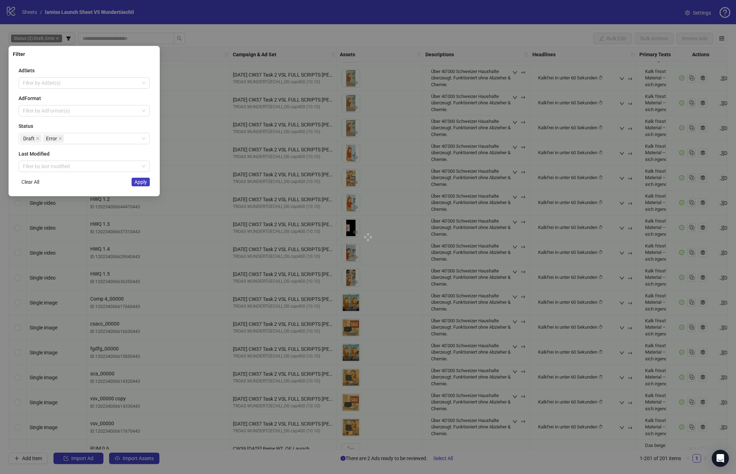
scroll to position [0, 0]
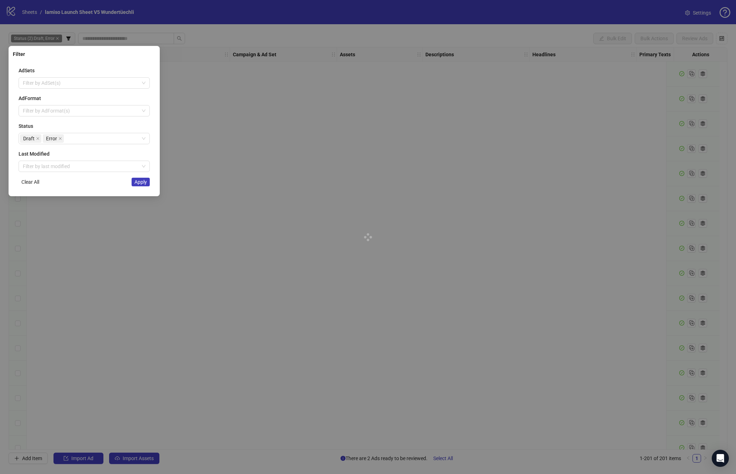
click at [138, 179] on div "Ad Format Ad Name Campaign & Ad Set Assets Descriptions Headlines Primary Texts…" at bounding box center [368, 248] width 718 height 403
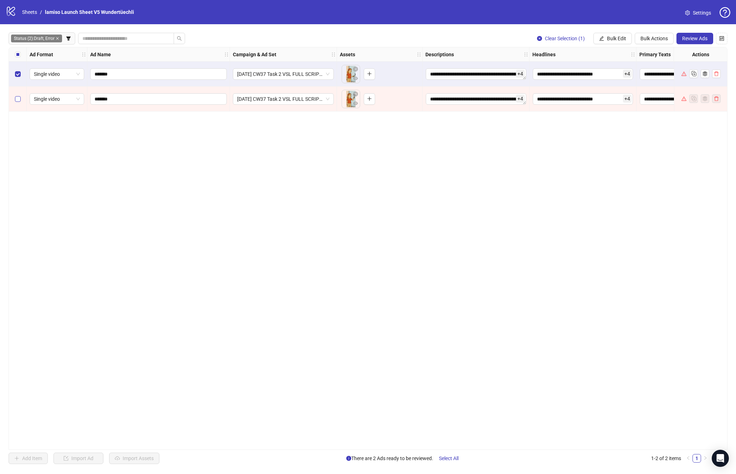
click at [18, 95] on label "Select row 2" at bounding box center [18, 99] width 6 height 8
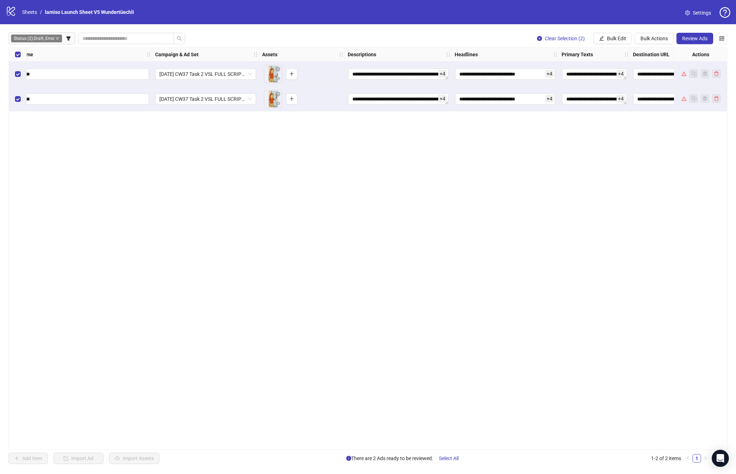
scroll to position [0, 162]
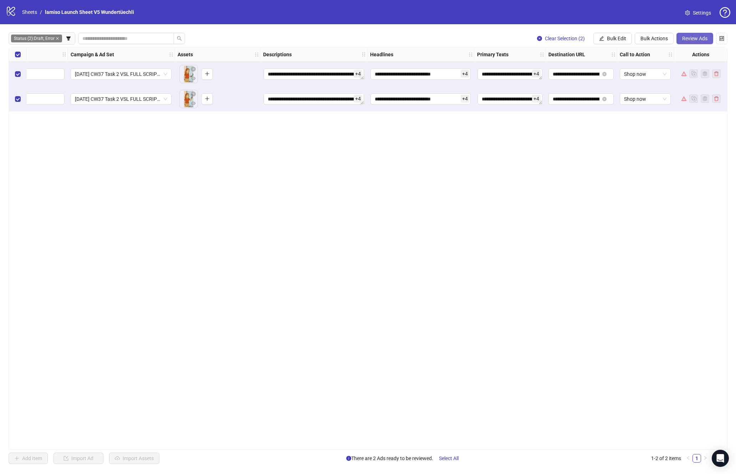
click at [640, 42] on button "Review Ads" at bounding box center [694, 38] width 37 height 11
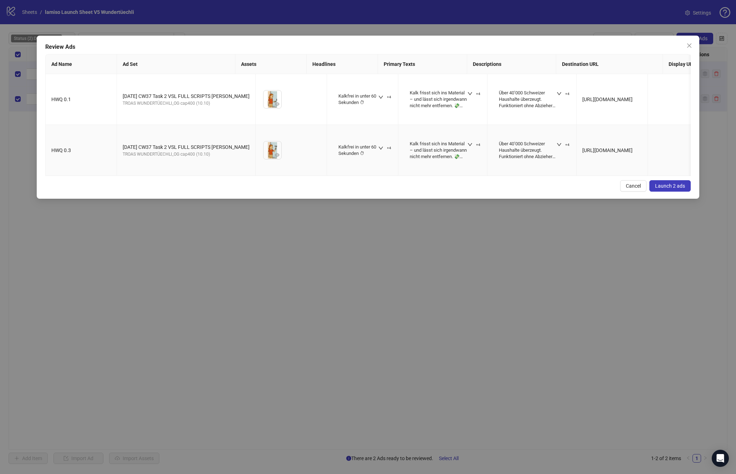
click at [640, 162] on td "[URL][DOMAIN_NAME]" at bounding box center [611, 150] width 71 height 51
click at [640, 180] on button "Launch 2 ads" at bounding box center [669, 185] width 41 height 11
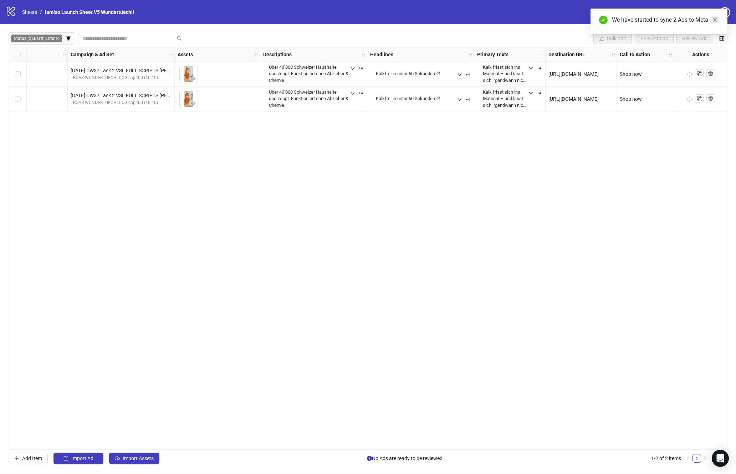
click at [640, 20] on icon "close" at bounding box center [714, 19] width 5 height 5
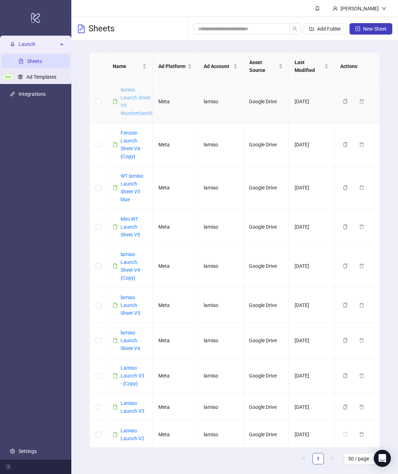
click at [125, 108] on link "lamiso Launch Sheet V5 Wundertüechli" at bounding box center [136, 101] width 32 height 29
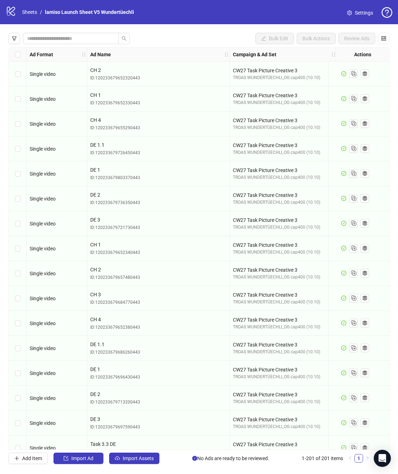
click at [128, 453] on div "Bulk Edit Bulk Actions Review Ads Ad Format Ad Name Campaign & Ad Set Assets De…" at bounding box center [199, 248] width 398 height 449
drag, startPoint x: 128, startPoint y: 459, endPoint x: 145, endPoint y: 136, distance: 324.0
click at [145, 139] on div "Bulk Edit Bulk Actions Review Ads Ad Format Ad Name Campaign & Ad Set Assets De…" at bounding box center [199, 248] width 398 height 449
click at [145, 459] on span "Import Assets" at bounding box center [138, 459] width 31 height 6
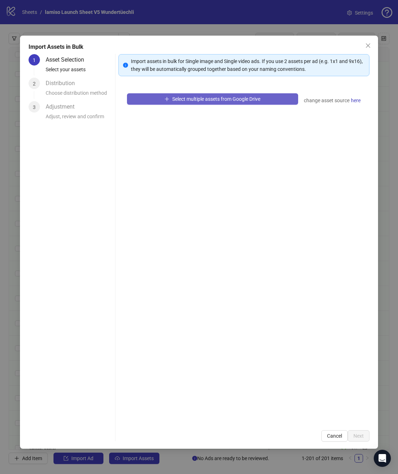
click at [204, 102] on button "Select multiple assets from Google Drive" at bounding box center [212, 98] width 171 height 11
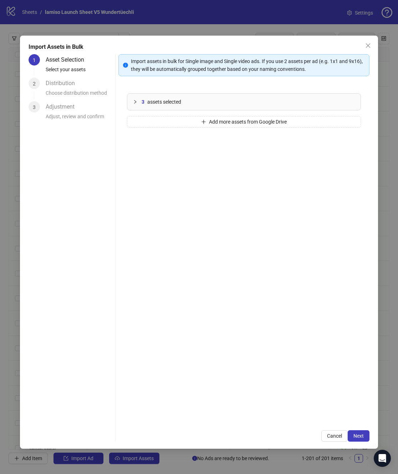
click at [133, 102] on icon "collapsed" at bounding box center [135, 102] width 4 height 4
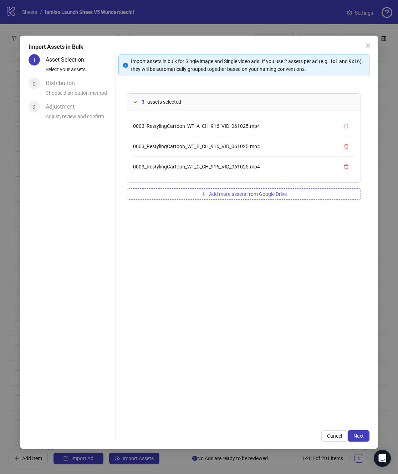
click at [194, 194] on button "Add more assets from Google Drive" at bounding box center [244, 194] width 234 height 11
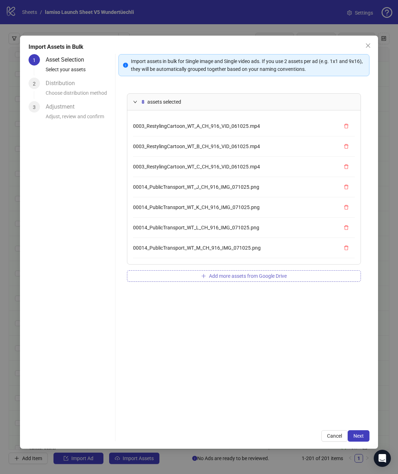
click at [176, 278] on button "Add more assets from Google Drive" at bounding box center [244, 275] width 234 height 11
click at [364, 440] on button "Next" at bounding box center [358, 435] width 22 height 11
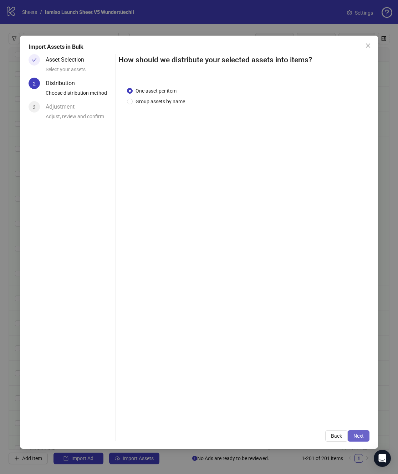
click at [363, 439] on button "Next" at bounding box center [358, 435] width 22 height 11
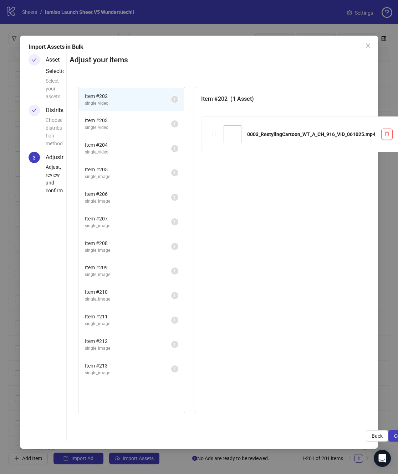
click at [345, 423] on div "Adjust your items Item # 202 single_video 1 Item # 203 single_video 1 Item # 20…" at bounding box center [243, 248] width 348 height 388
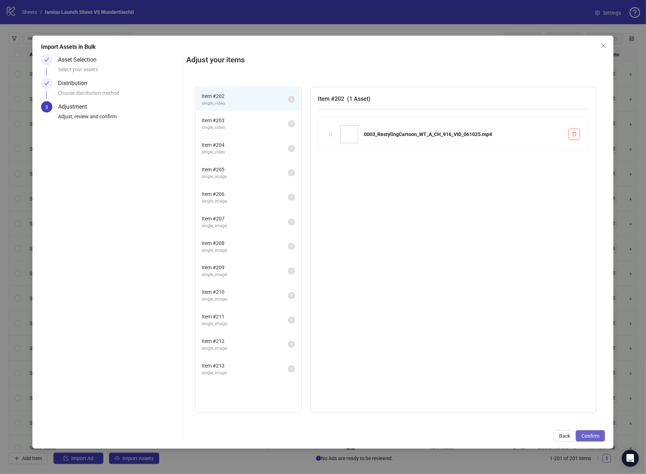
click at [397, 437] on span "Confirm" at bounding box center [591, 436] width 18 height 6
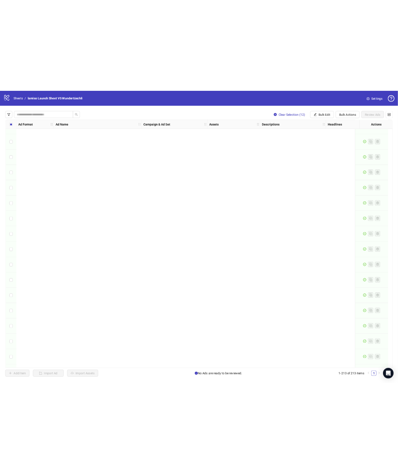
scroll to position [4928, 0]
